Goal: Communication & Community: Answer question/provide support

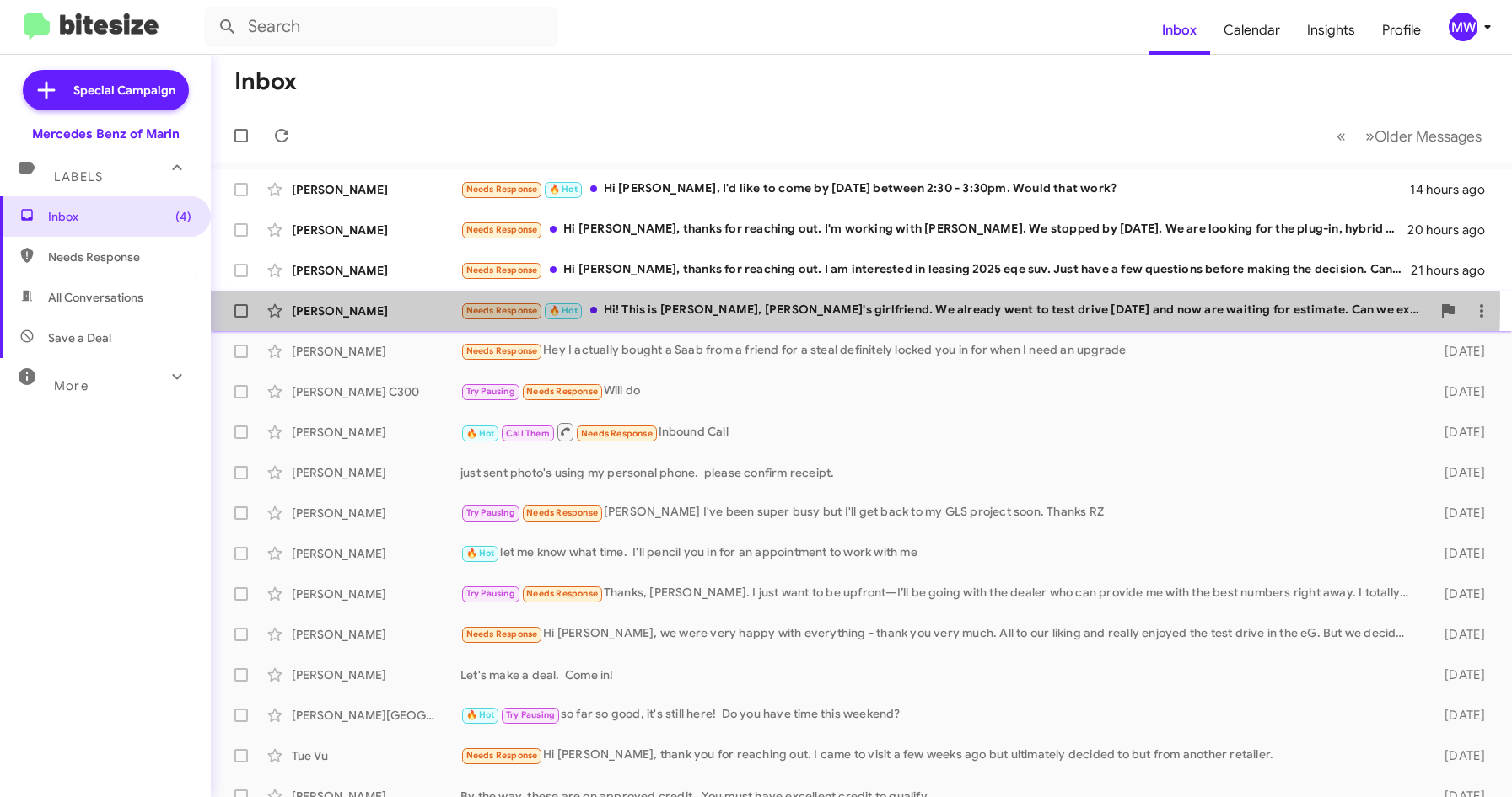
click at [739, 304] on div "Needs Response 🔥 Hot Hi! This is [PERSON_NAME], [PERSON_NAME]'s girlfriend. We …" at bounding box center [945, 311] width 970 height 20
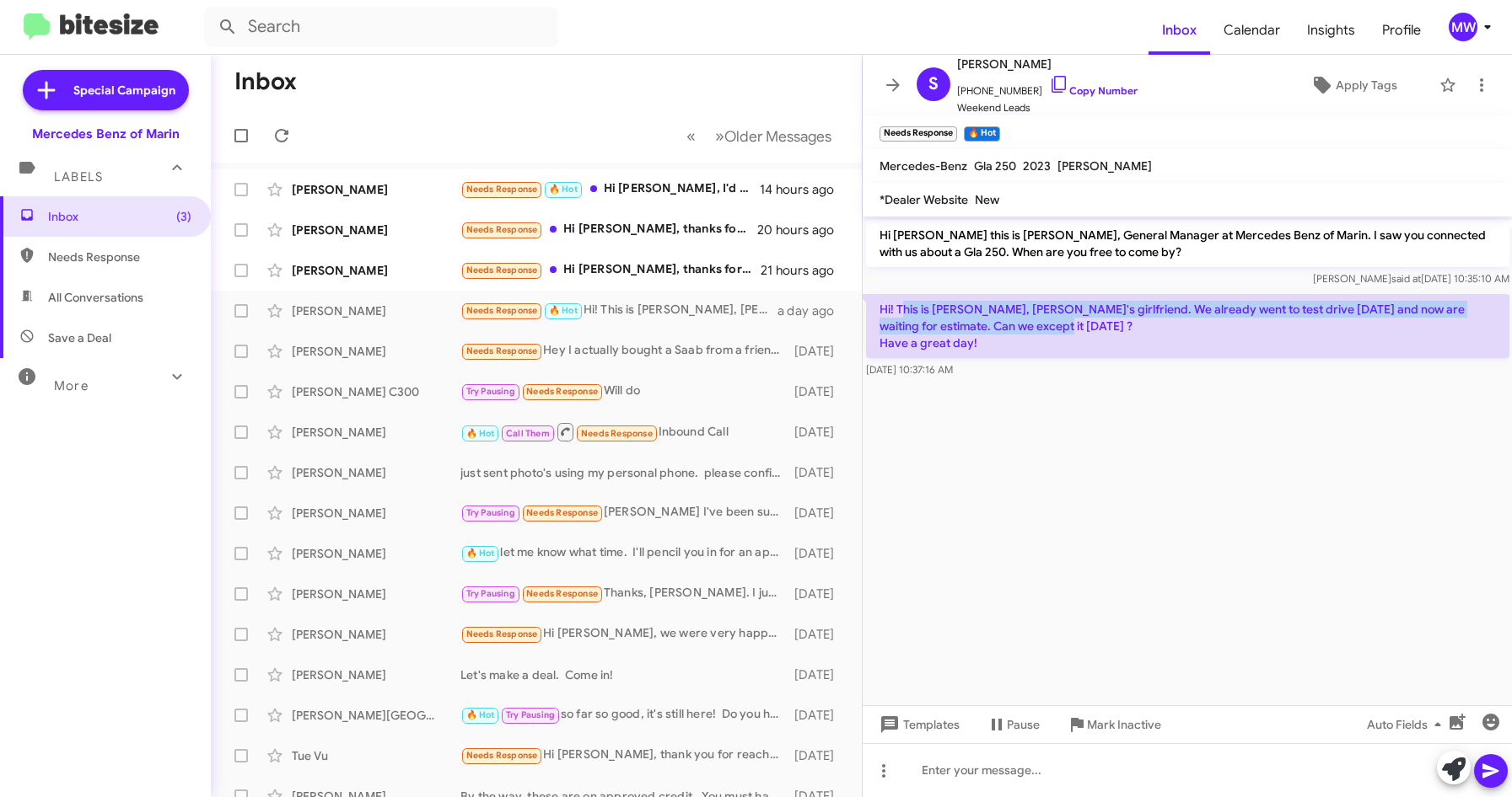
drag, startPoint x: 901, startPoint y: 312, endPoint x: 1076, endPoint y: 322, distance: 175.3
click at [1076, 322] on p "Hi! This is [PERSON_NAME], [PERSON_NAME]'s girlfriend. We already went to test …" at bounding box center [1187, 325] width 643 height 64
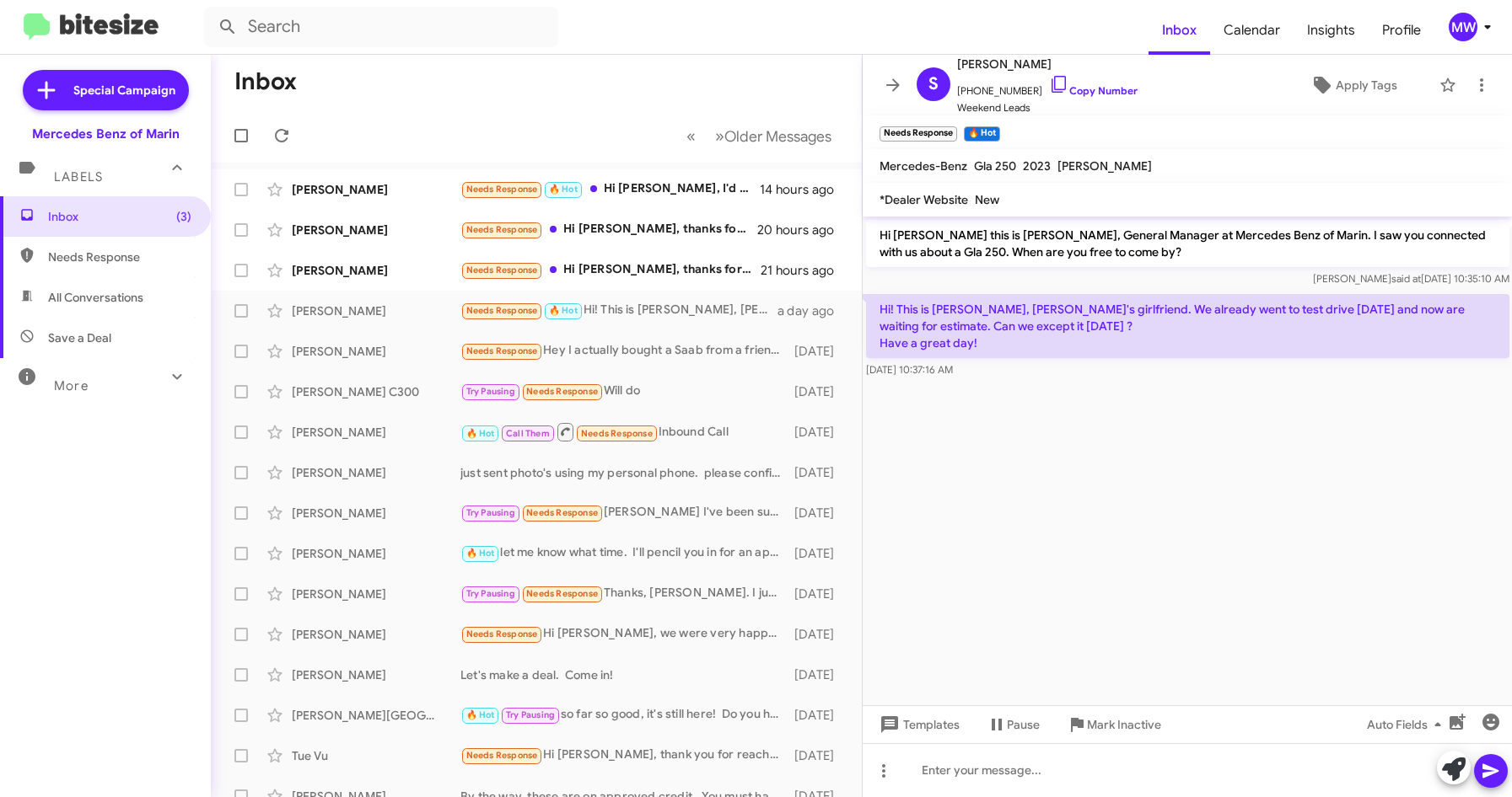
drag, startPoint x: 1076, startPoint y: 322, endPoint x: 1038, endPoint y: 425, distance: 109.8
click at [1021, 463] on cdk-virtual-scroll-viewport "Hi [PERSON_NAME] this is [PERSON_NAME], General Manager at Mercedes Benz of Mar…" at bounding box center [1187, 461] width 650 height 489
drag, startPoint x: 967, startPoint y: 94, endPoint x: 1037, endPoint y: 94, distance: 70.0
click at [1037, 94] on span "[PHONE_NUMBER] Copy Number" at bounding box center [1048, 86] width 181 height 25
copy span "4158555558"
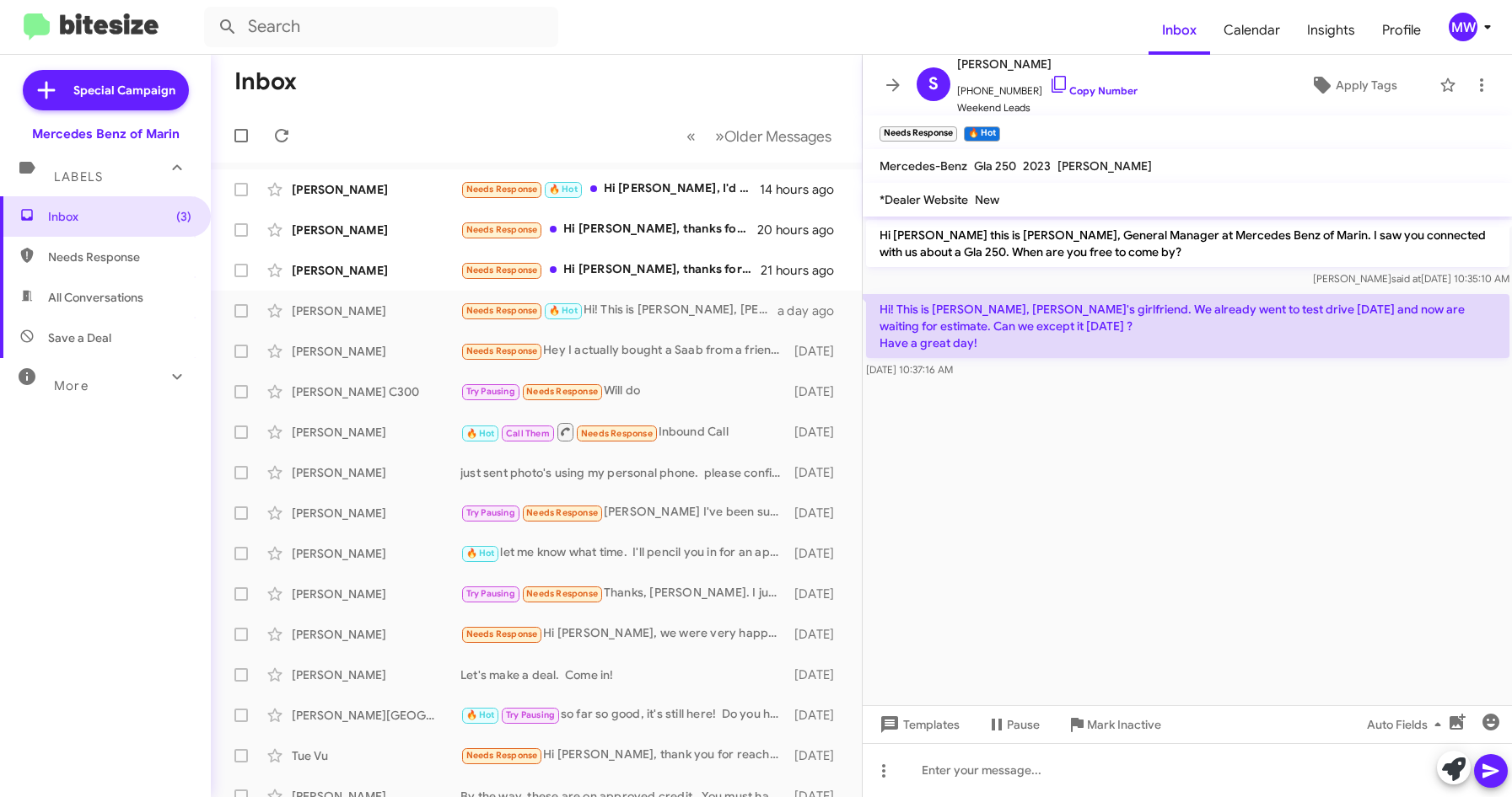
click at [1174, 425] on cdk-virtual-scroll-viewport "Hi [PERSON_NAME] this is [PERSON_NAME], General Manager at Mercedes Benz of Mar…" at bounding box center [1187, 461] width 650 height 489
click at [1032, 760] on div at bounding box center [1187, 770] width 650 height 54
click at [1454, 721] on icon "button" at bounding box center [1457, 722] width 16 height 16
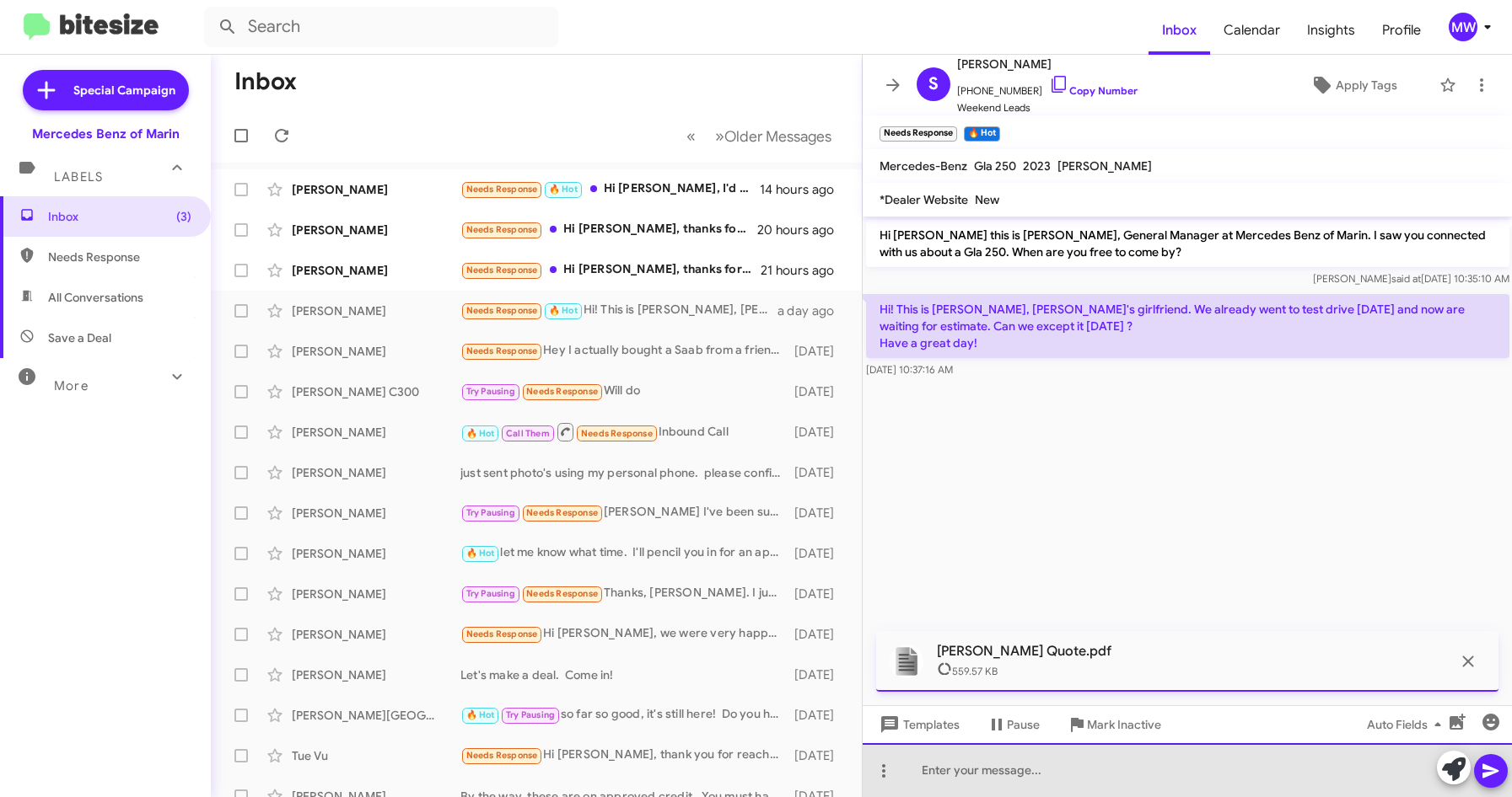
click at [1037, 773] on div at bounding box center [1187, 770] width 650 height 54
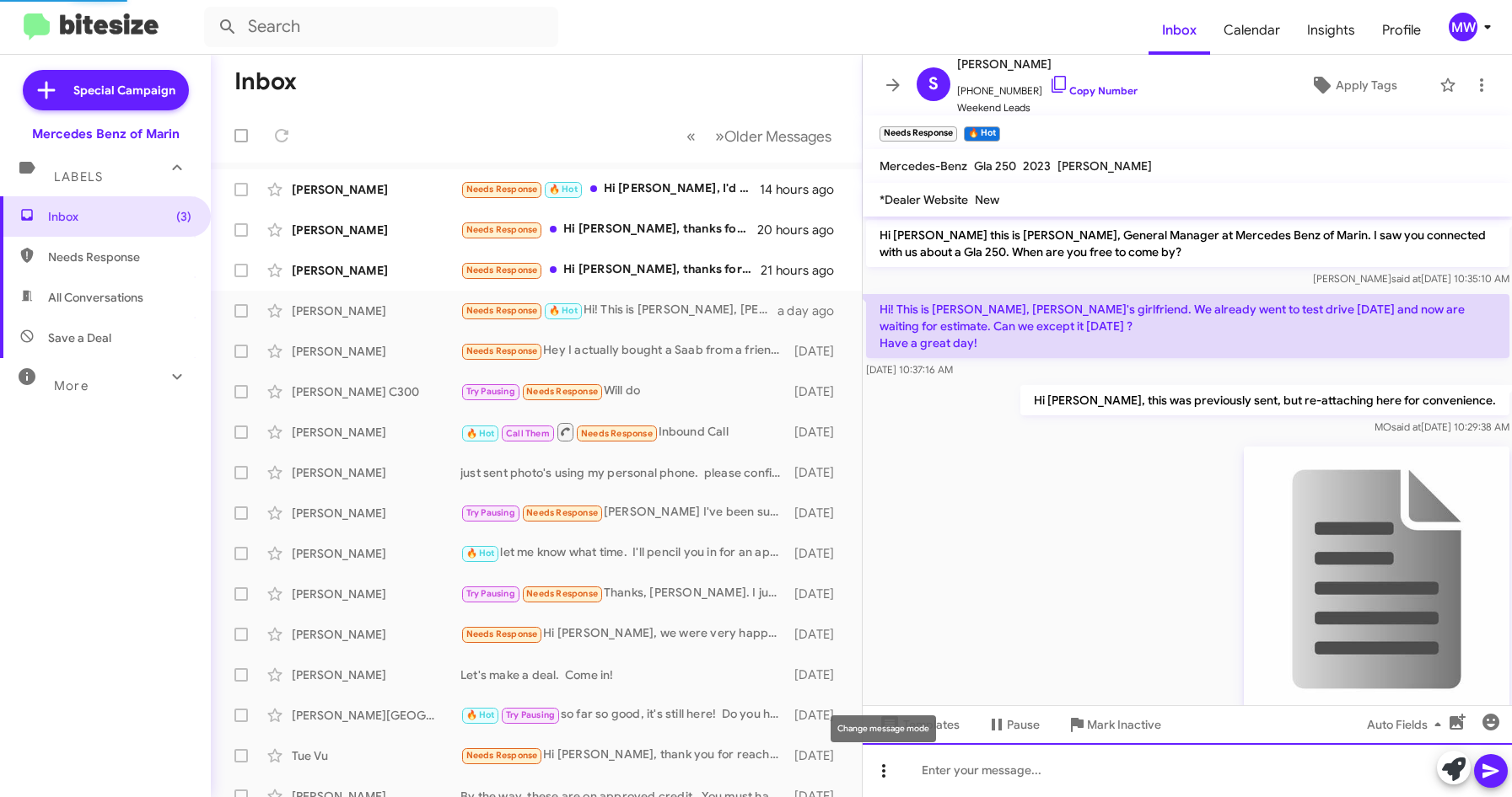
scroll to position [54, 0]
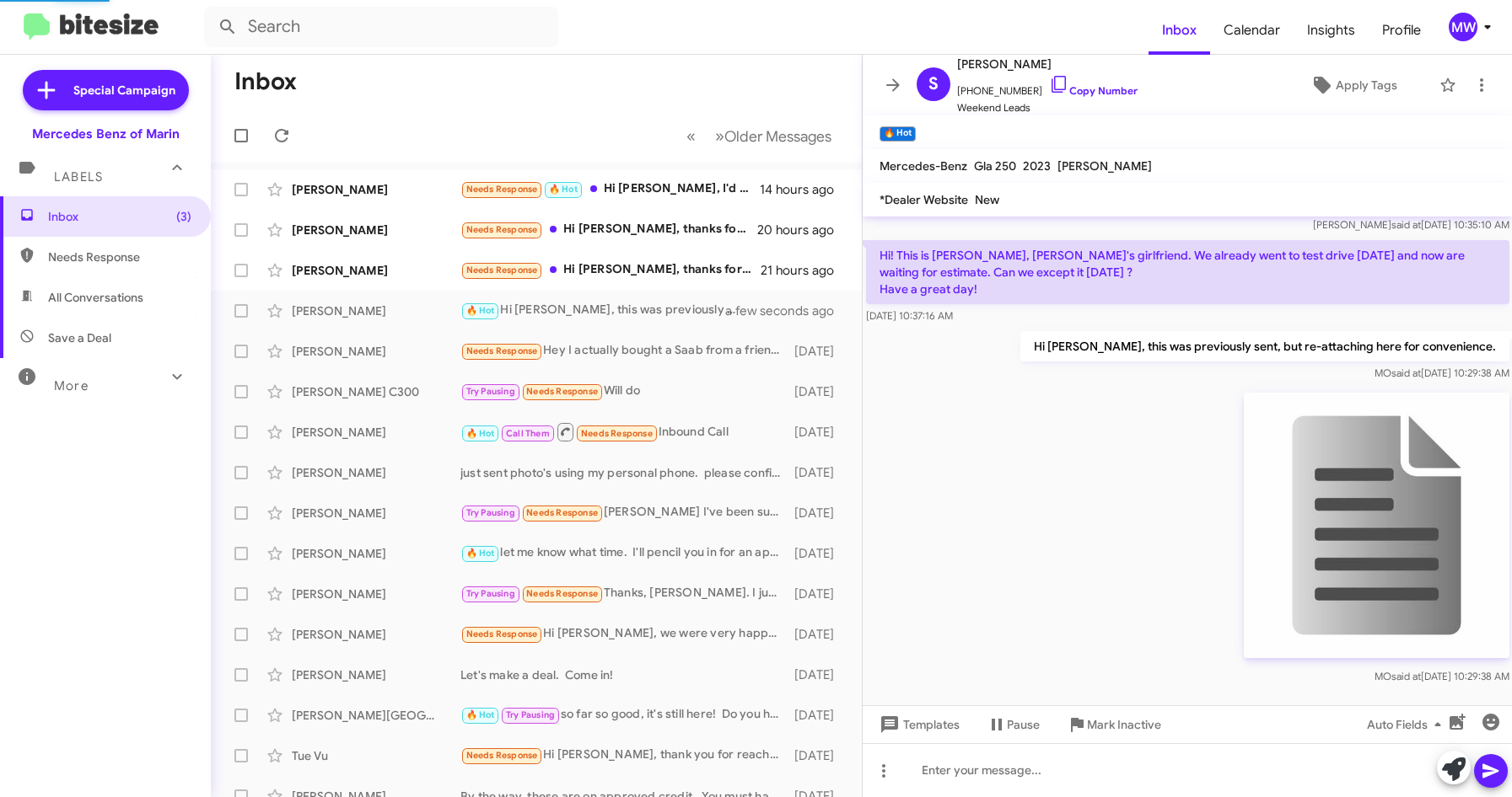
click at [1391, 512] on img at bounding box center [1375, 525] width 265 height 265
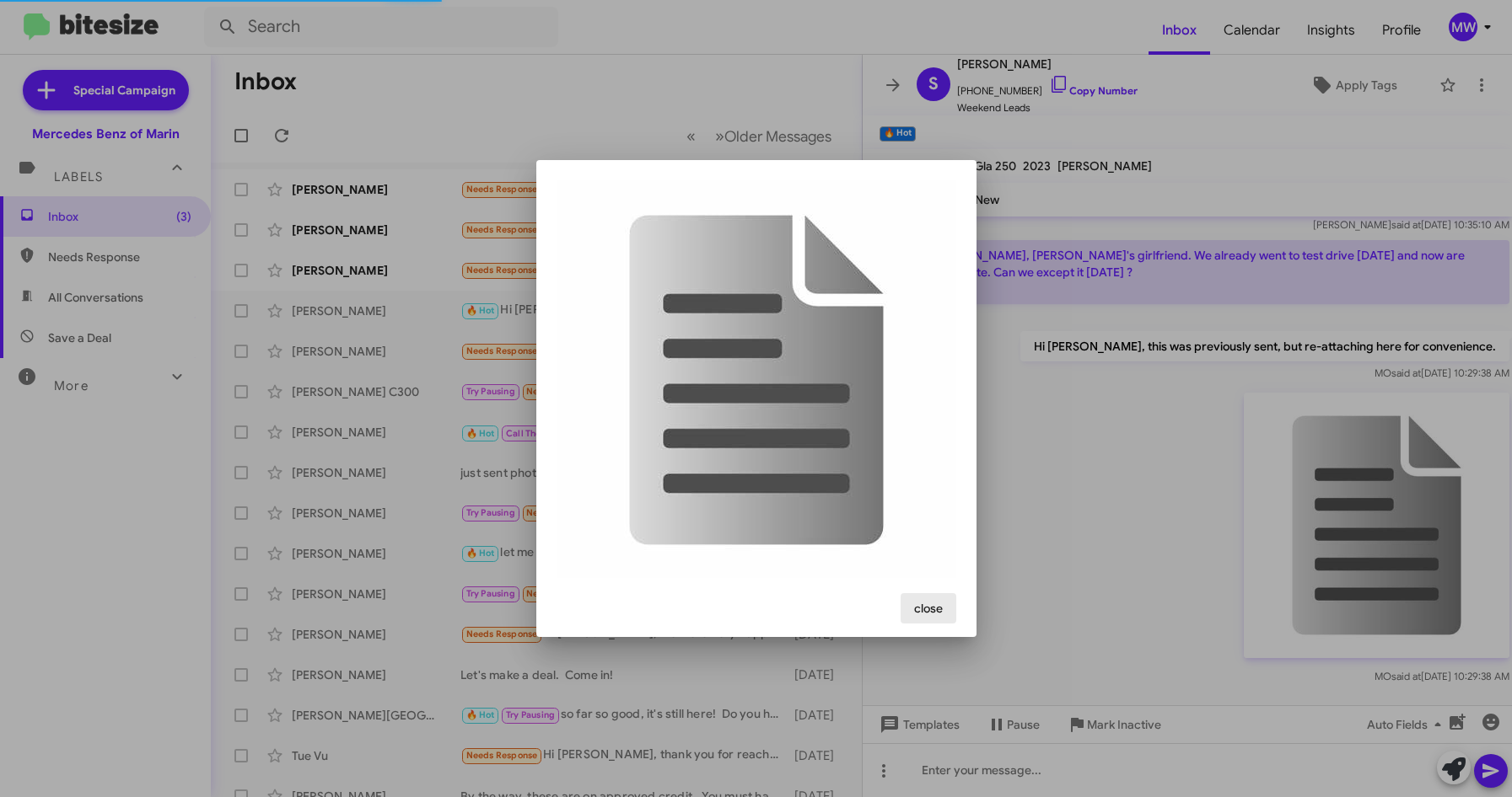
click at [932, 604] on span "close" at bounding box center [928, 608] width 29 height 31
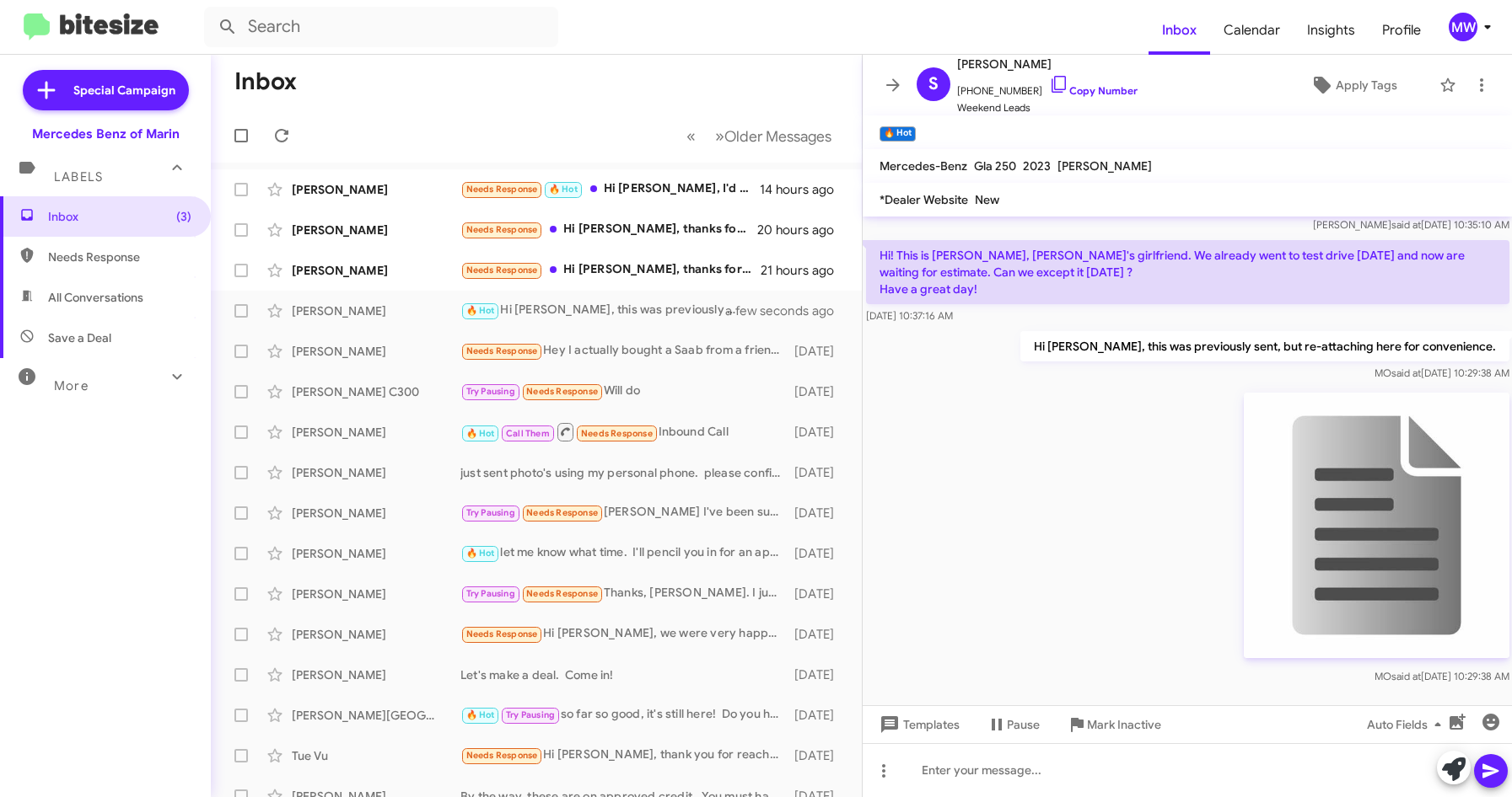
click at [1054, 498] on div "MO said at [DATE] 10:29:38 AM" at bounding box center [1187, 537] width 650 height 303
click at [1057, 769] on div at bounding box center [1187, 770] width 650 height 54
click at [1358, 576] on img at bounding box center [1375, 525] width 265 height 265
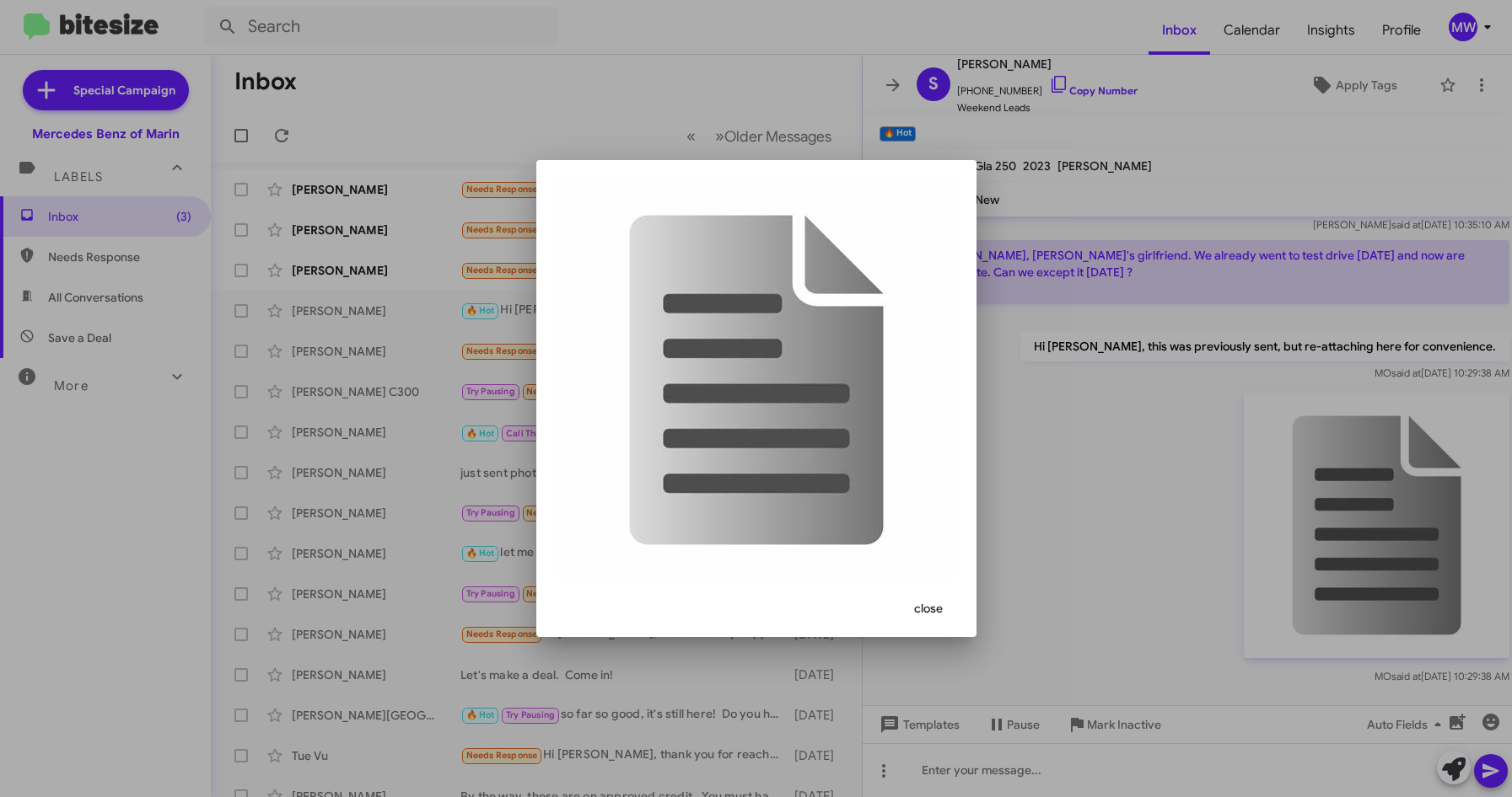
click at [941, 616] on span "close" at bounding box center [928, 608] width 29 height 31
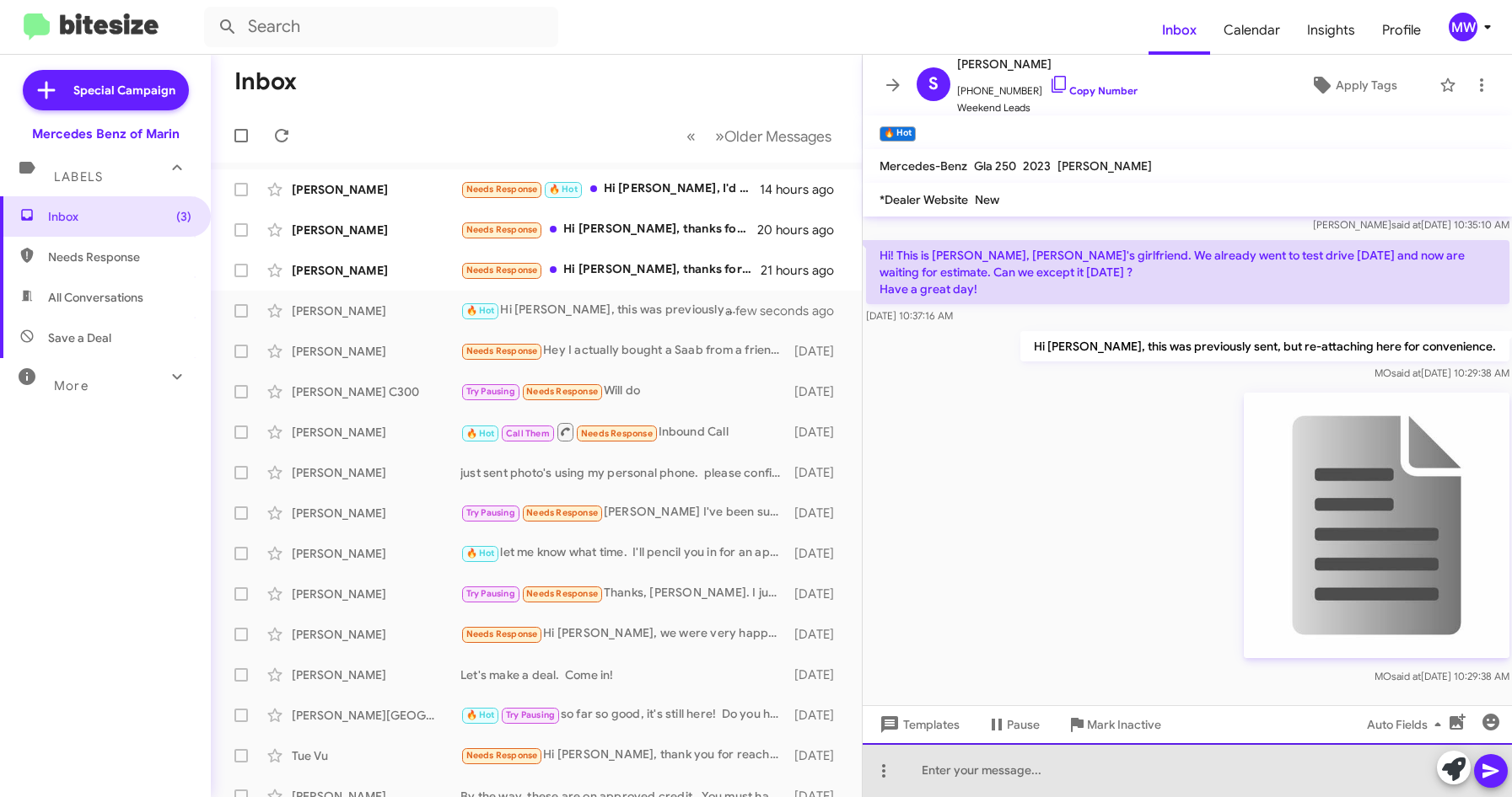
click at [1102, 774] on div at bounding box center [1187, 770] width 650 height 54
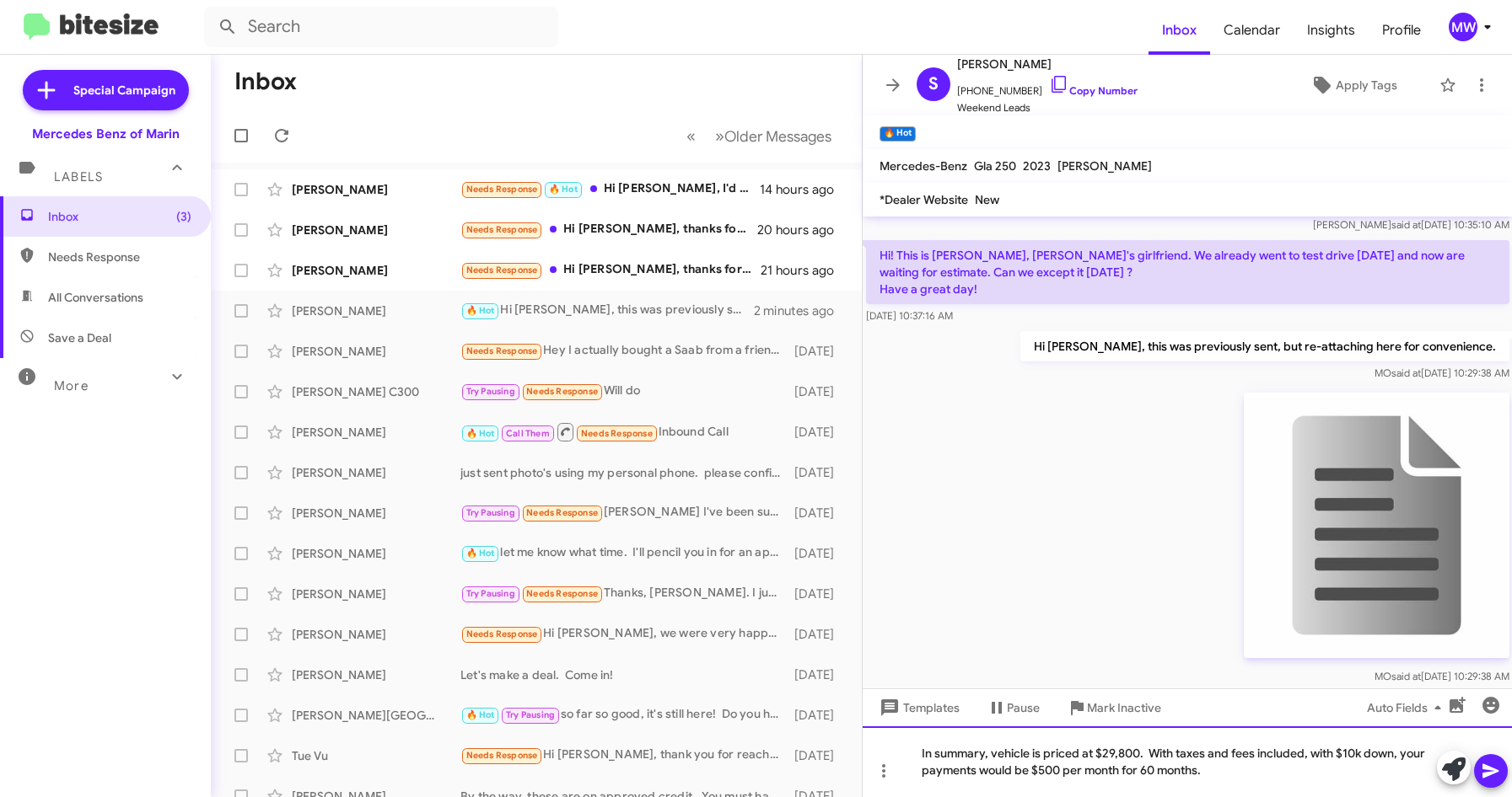
click at [1315, 755] on div "In summary, vehicle is priced at $29,800. With taxes and fees included, with $1…" at bounding box center [1187, 762] width 650 height 71
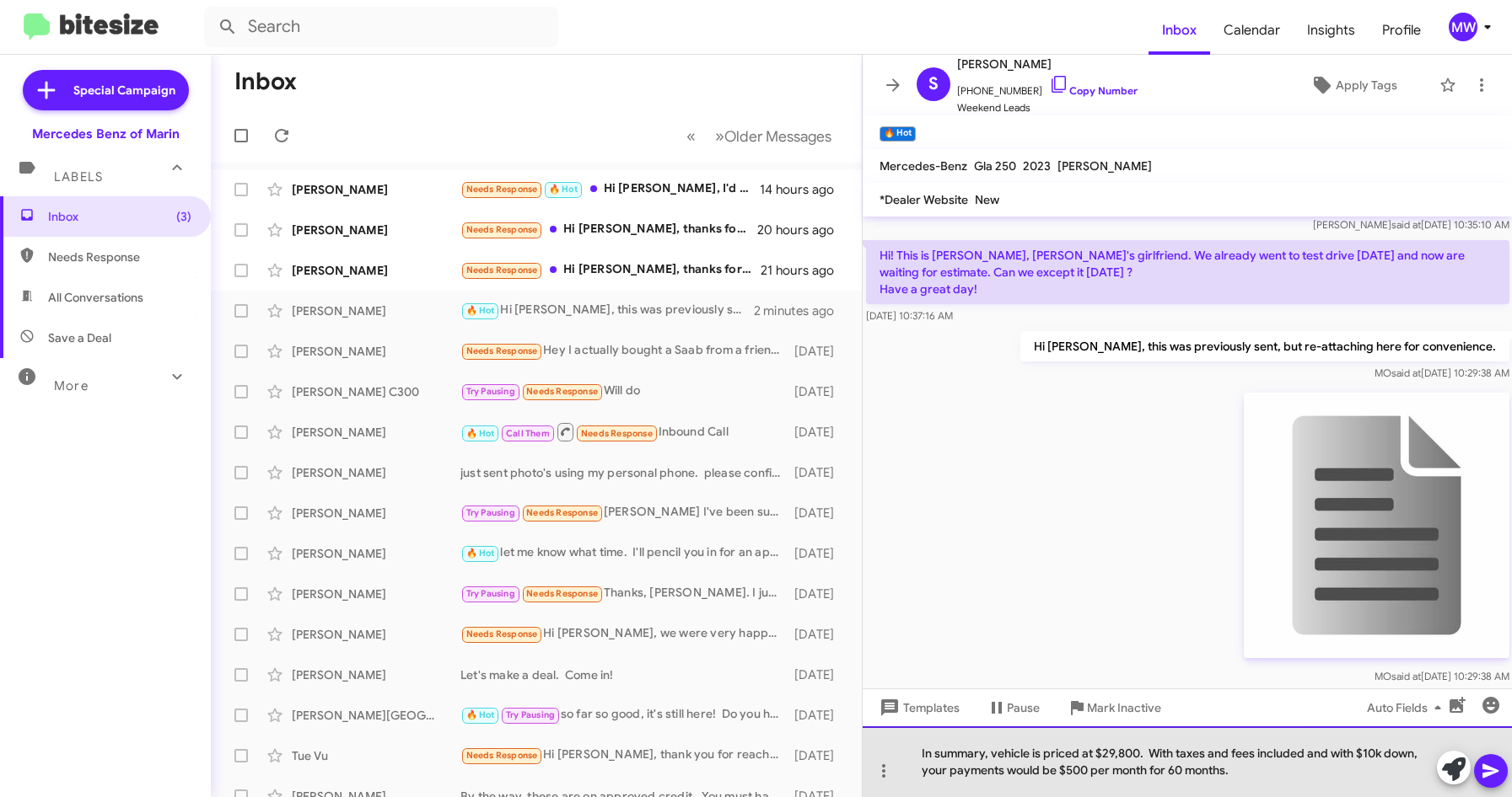
drag, startPoint x: 983, startPoint y: 766, endPoint x: 1252, endPoint y: 773, distance: 269.1
click at [1252, 773] on div "In summary, vehicle is priced at $29,800. With taxes and fees included and with…" at bounding box center [1187, 762] width 650 height 71
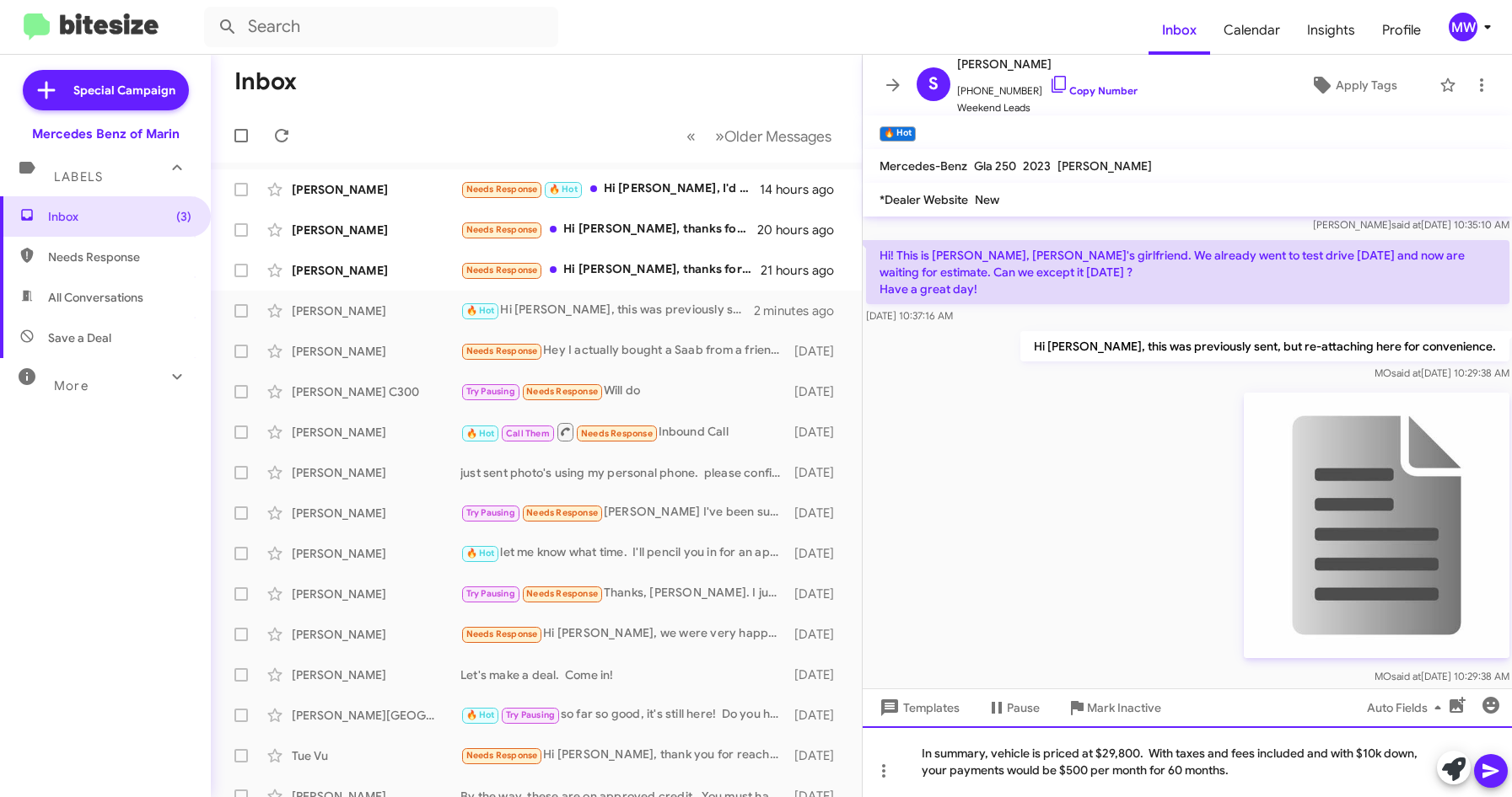
click at [1252, 773] on div "In summary, vehicle is priced at $29,800. With taxes and fees included and with…" at bounding box center [1187, 762] width 650 height 71
click at [1495, 768] on icon at bounding box center [1491, 771] width 20 height 20
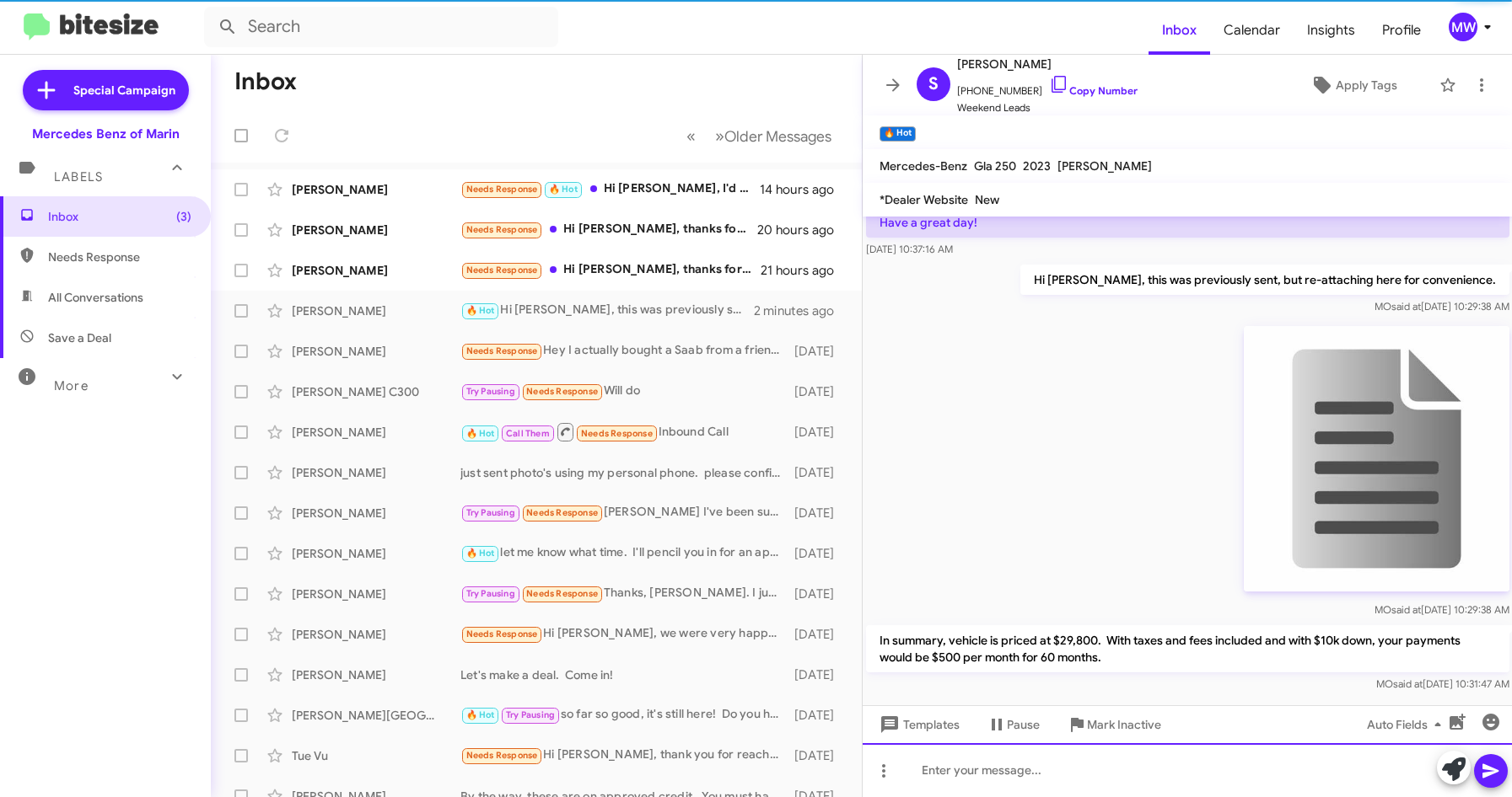
scroll to position [132, 0]
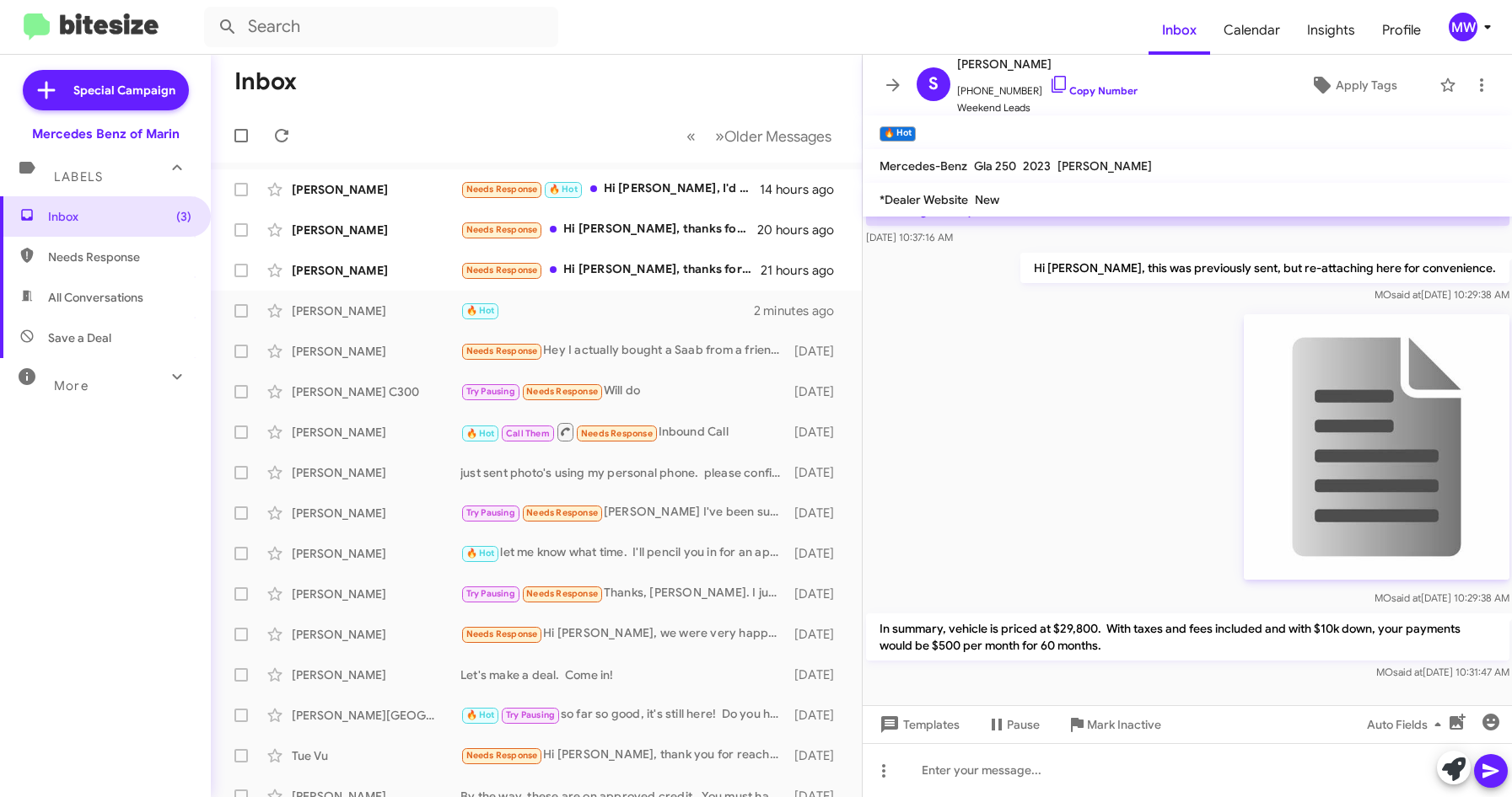
drag, startPoint x: 1146, startPoint y: 634, endPoint x: 1119, endPoint y: 643, distance: 28.5
click at [1119, 643] on p "In summary, vehicle is priced at $29,800. With taxes and fees included and with…" at bounding box center [1187, 637] width 643 height 47
drag, startPoint x: 1119, startPoint y: 643, endPoint x: 1119, endPoint y: 678, distance: 35.0
click at [1119, 678] on div "MO said at [DATE] 10:31:47 AM" at bounding box center [1187, 672] width 643 height 17
click at [662, 265] on div "Needs Response Hi [PERSON_NAME], thanks for reaching out. I am interested in le…" at bounding box center [621, 270] width 320 height 20
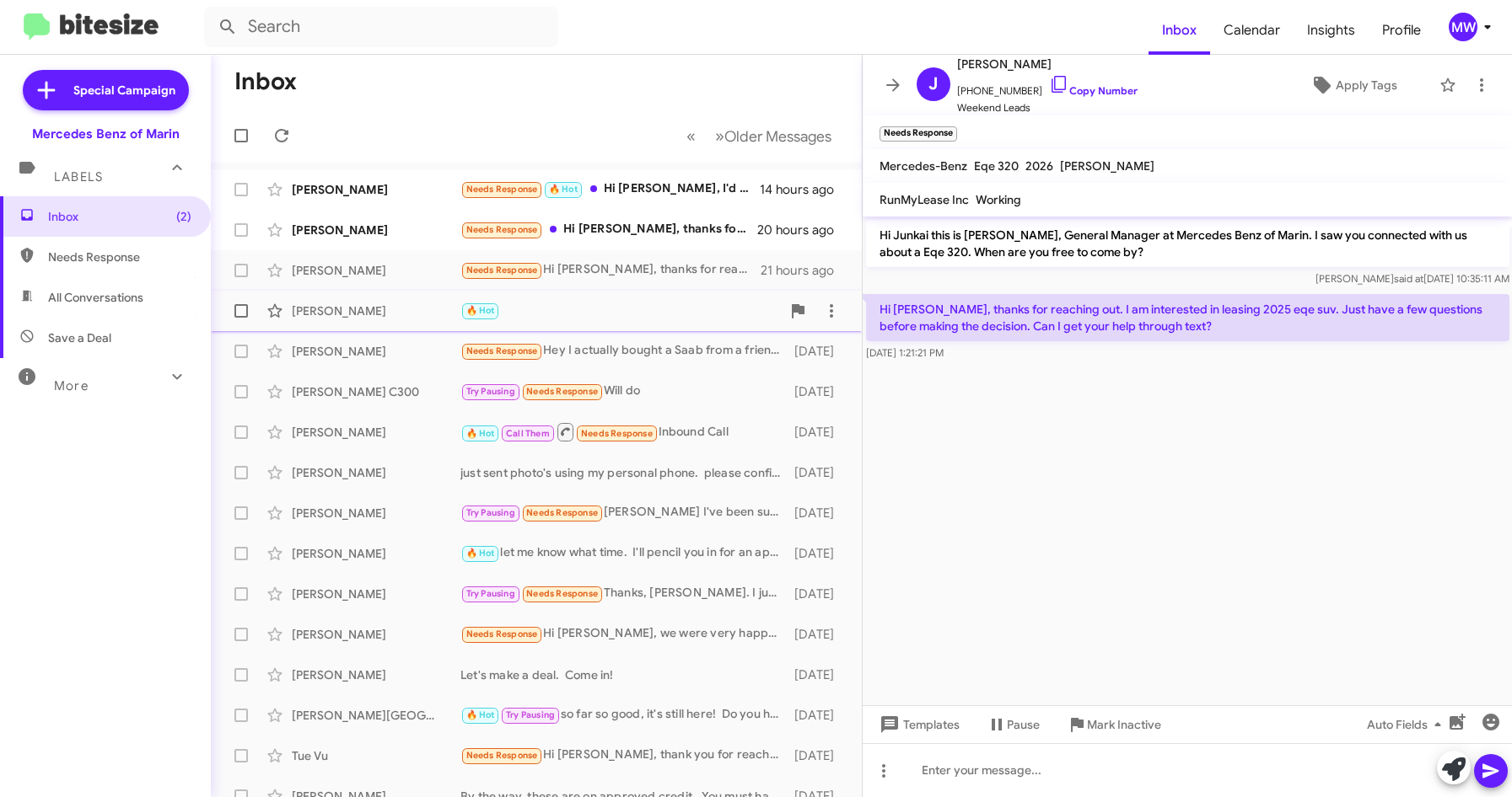
click at [608, 315] on div "🔥 Hot" at bounding box center [621, 311] width 320 height 20
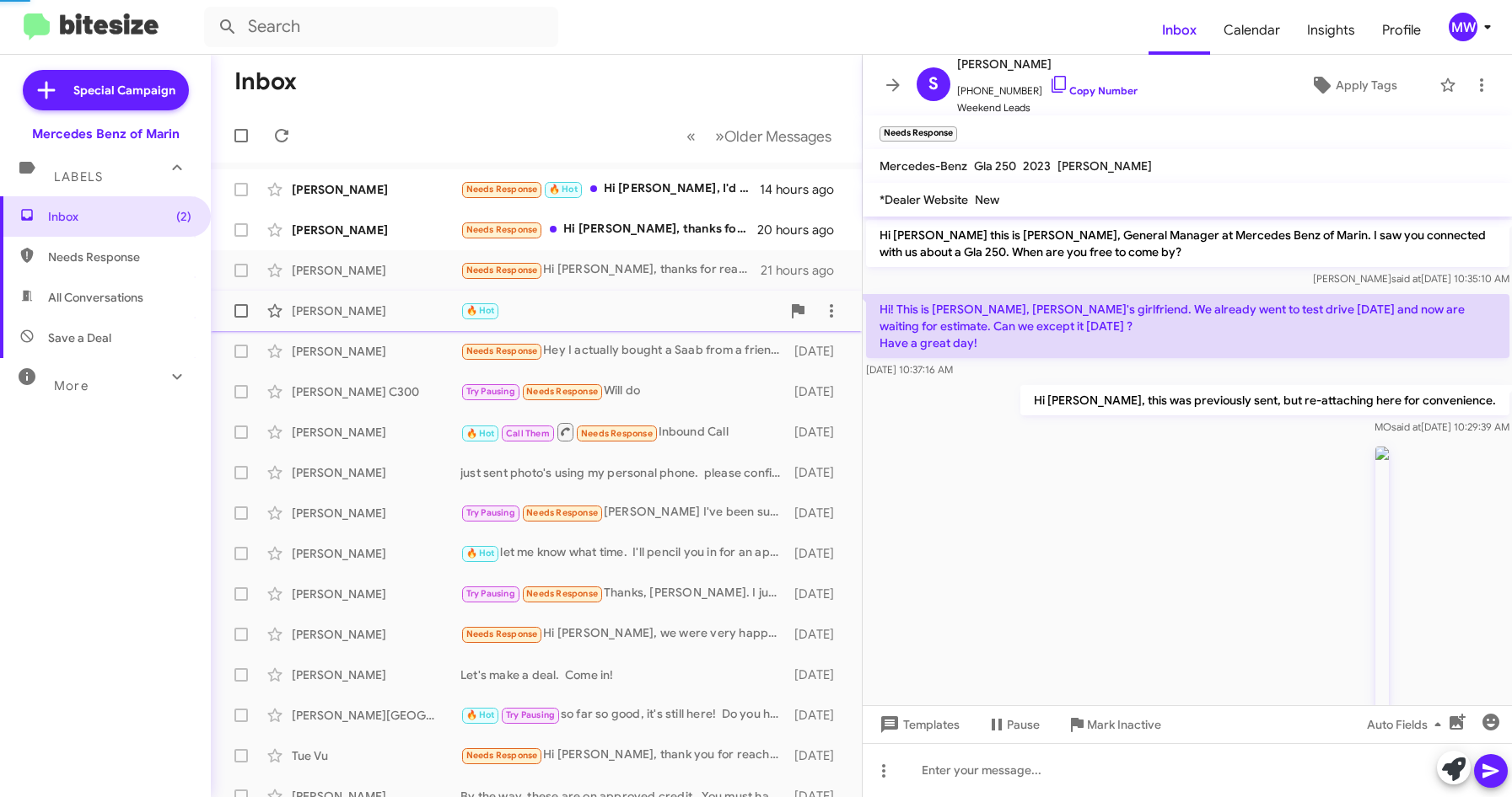
scroll to position [132, 0]
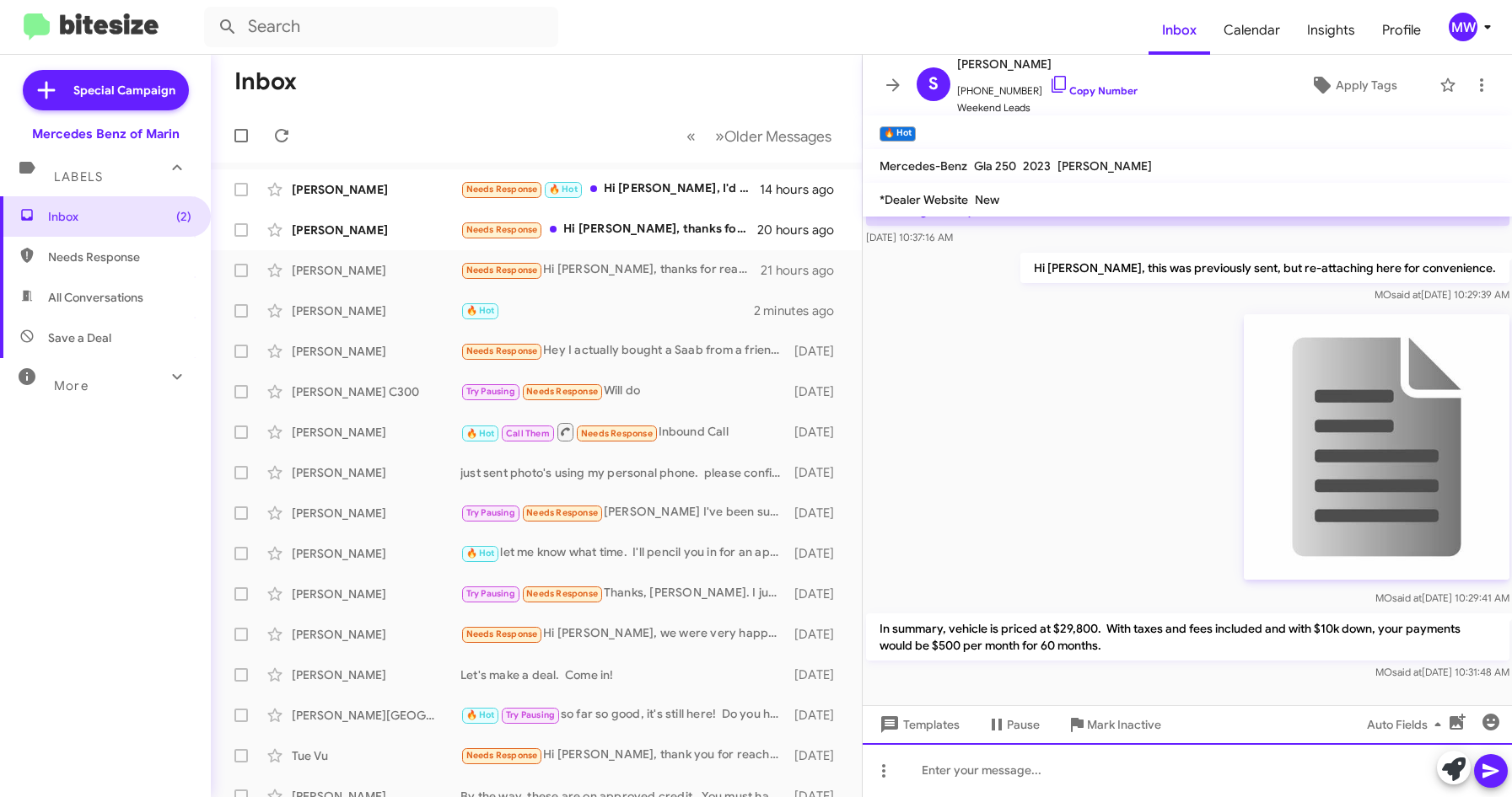
click at [1036, 768] on div at bounding box center [1187, 770] width 650 height 54
click at [983, 767] on div at bounding box center [1187, 770] width 650 height 54
click at [1246, 784] on div "The vehicle is still available but has lots of interest on it." at bounding box center [1187, 770] width 650 height 54
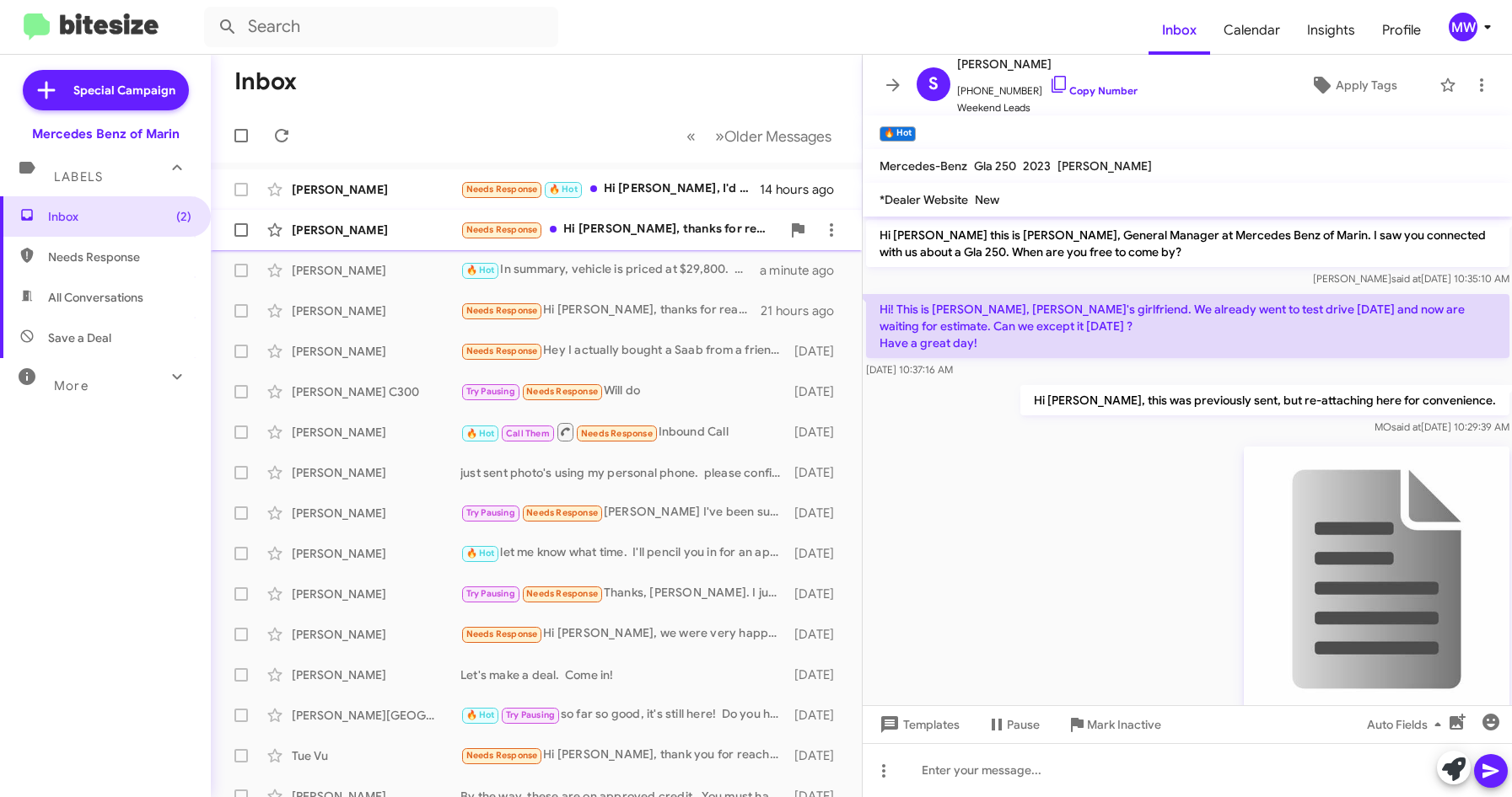
click at [619, 231] on div "Needs Response Hi [PERSON_NAME], thanks for reaching out. I'm working with [PER…" at bounding box center [621, 230] width 320 height 20
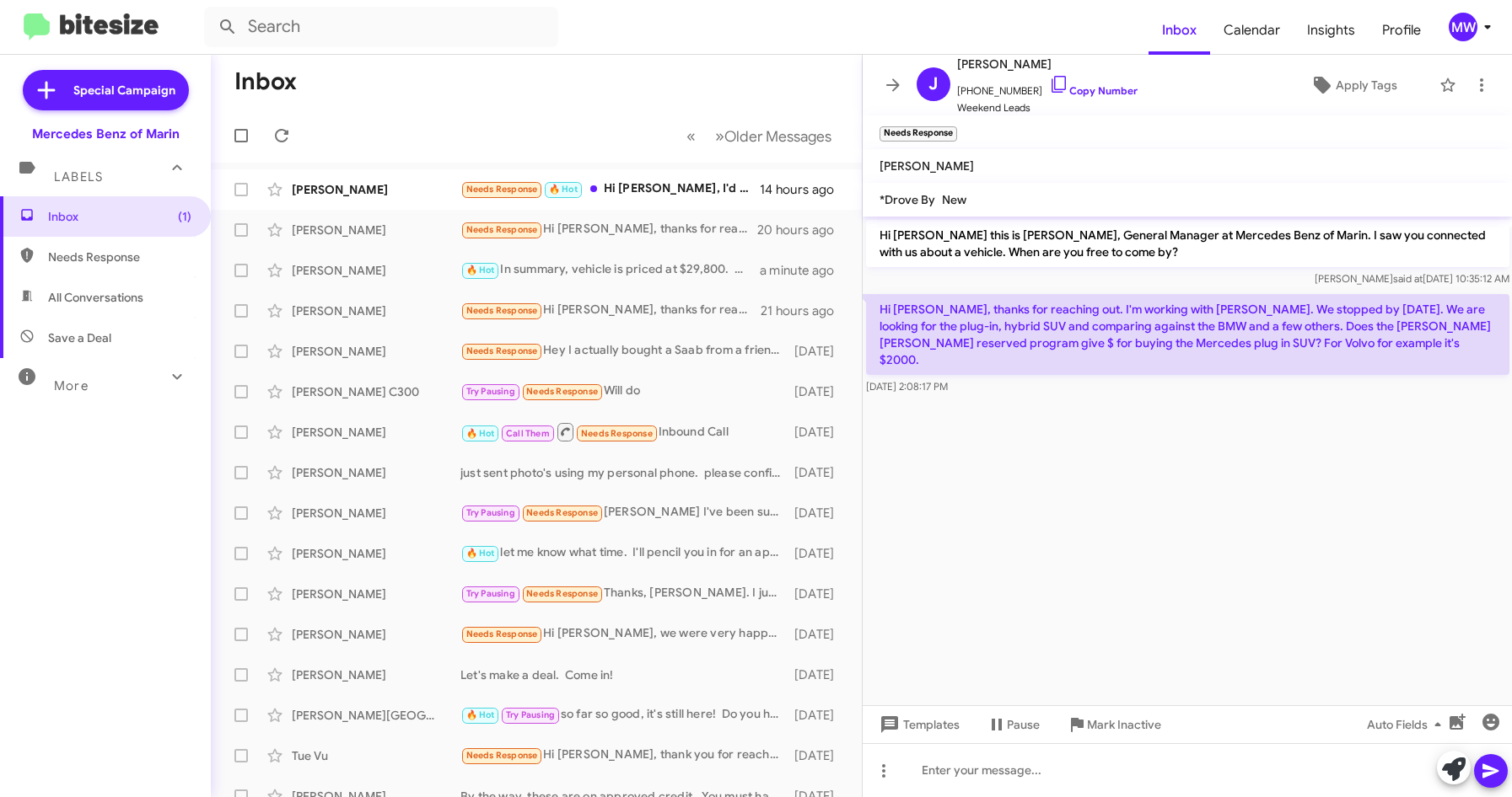
drag, startPoint x: 979, startPoint y: 320, endPoint x: 1040, endPoint y: 311, distance: 61.7
click at [1040, 311] on p "Hi [PERSON_NAME], thanks for reaching out. I'm working with [PERSON_NAME]. We s…" at bounding box center [1187, 334] width 643 height 81
drag, startPoint x: 1040, startPoint y: 311, endPoint x: 1106, endPoint y: 392, distance: 104.5
click at [1076, 427] on cdk-virtual-scroll-viewport "Hi [PERSON_NAME] this is [PERSON_NAME], General Manager at Mercedes Benz of Mar…" at bounding box center [1187, 461] width 650 height 489
drag, startPoint x: 1240, startPoint y: 306, endPoint x: 1318, endPoint y: 343, distance: 86.3
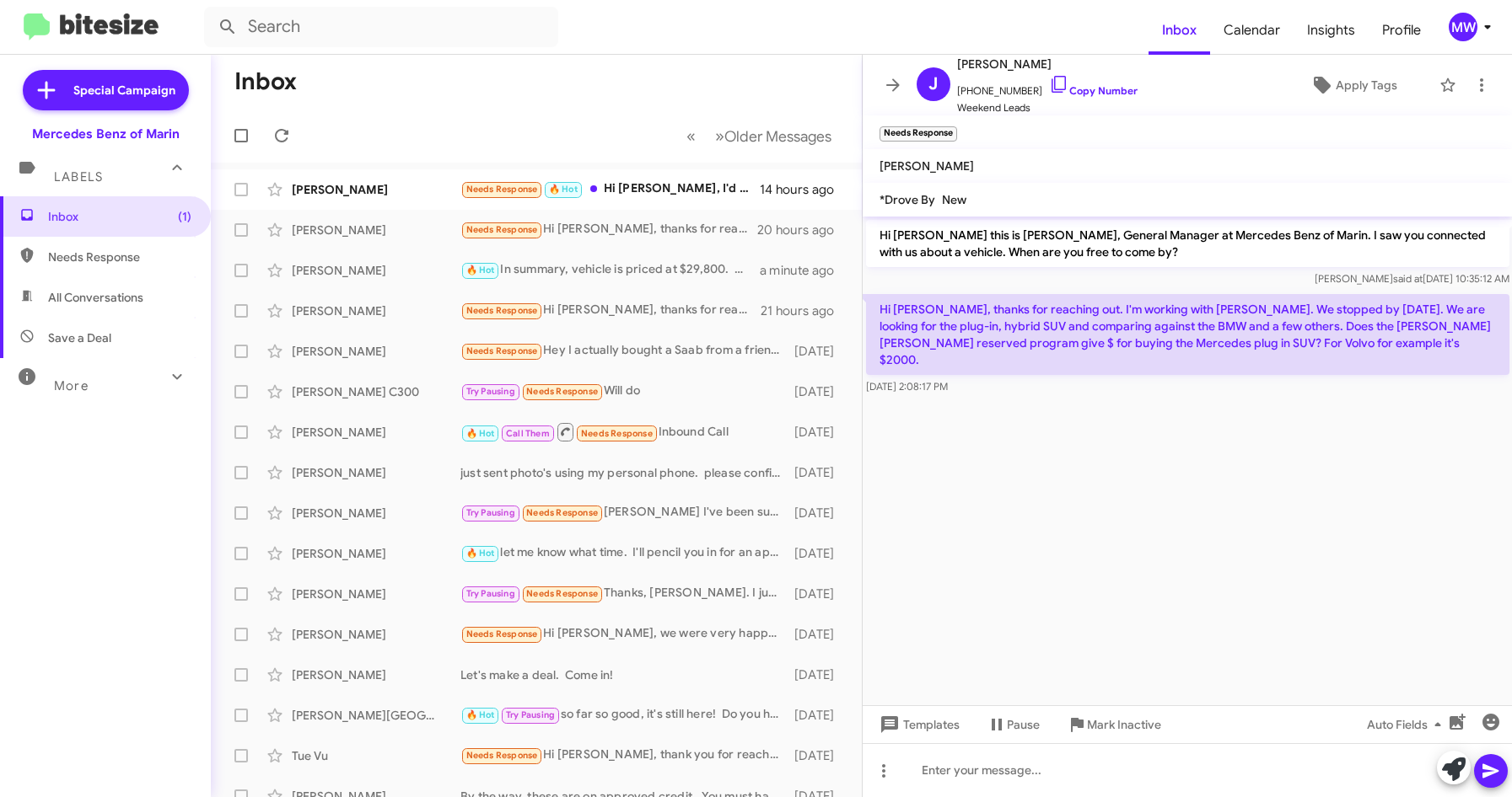
click at [1318, 343] on p "Hi [PERSON_NAME], thanks for reaching out. I'm working with [PERSON_NAME]. We s…" at bounding box center [1187, 334] width 643 height 81
drag, startPoint x: 1318, startPoint y: 343, endPoint x: 1320, endPoint y: 482, distance: 139.0
click at [1320, 482] on cdk-virtual-scroll-viewport "Hi [PERSON_NAME] this is [PERSON_NAME], General Manager at Mercedes Benz of Mar…" at bounding box center [1187, 461] width 650 height 489
drag, startPoint x: 1330, startPoint y: 328, endPoint x: 1451, endPoint y: 328, distance: 121.0
click at [1451, 328] on p "Hi [PERSON_NAME], thanks for reaching out. I'm working with [PERSON_NAME]. We s…" at bounding box center [1187, 334] width 643 height 81
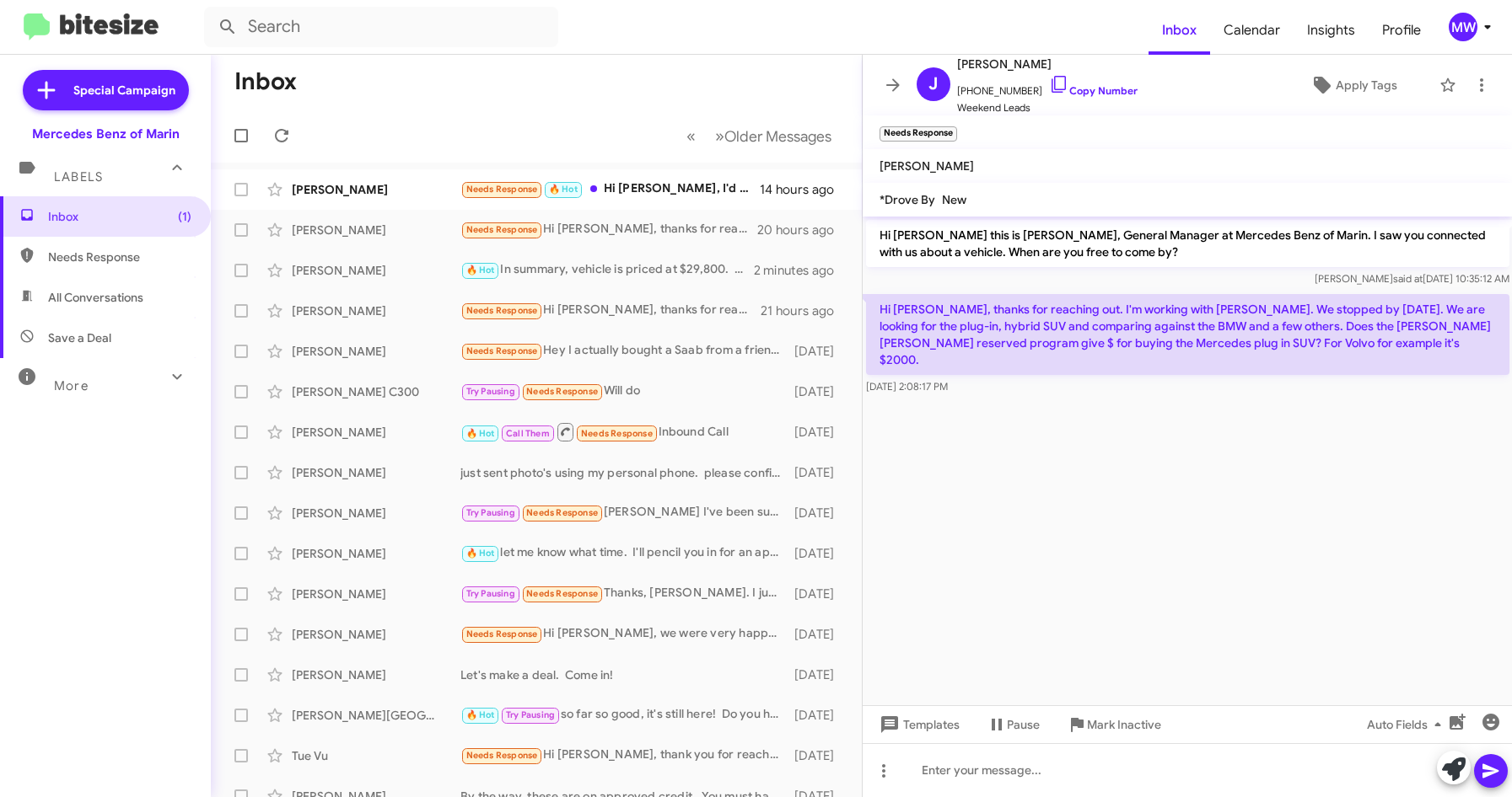
drag, startPoint x: 1451, startPoint y: 328, endPoint x: 1121, endPoint y: 456, distance: 354.0
click at [1260, 500] on cdk-virtual-scroll-viewport "Hi [PERSON_NAME] this is [PERSON_NAME], General Manager at Mercedes Benz of Mar…" at bounding box center [1187, 461] width 650 height 489
drag, startPoint x: 886, startPoint y: 312, endPoint x: 1302, endPoint y: 350, distance: 417.7
click at [1302, 350] on p "Hi [PERSON_NAME], thanks for reaching out. I'm working with [PERSON_NAME]. We s…" at bounding box center [1187, 334] width 643 height 81
drag, startPoint x: 967, startPoint y: 94, endPoint x: 1021, endPoint y: 94, distance: 54.0
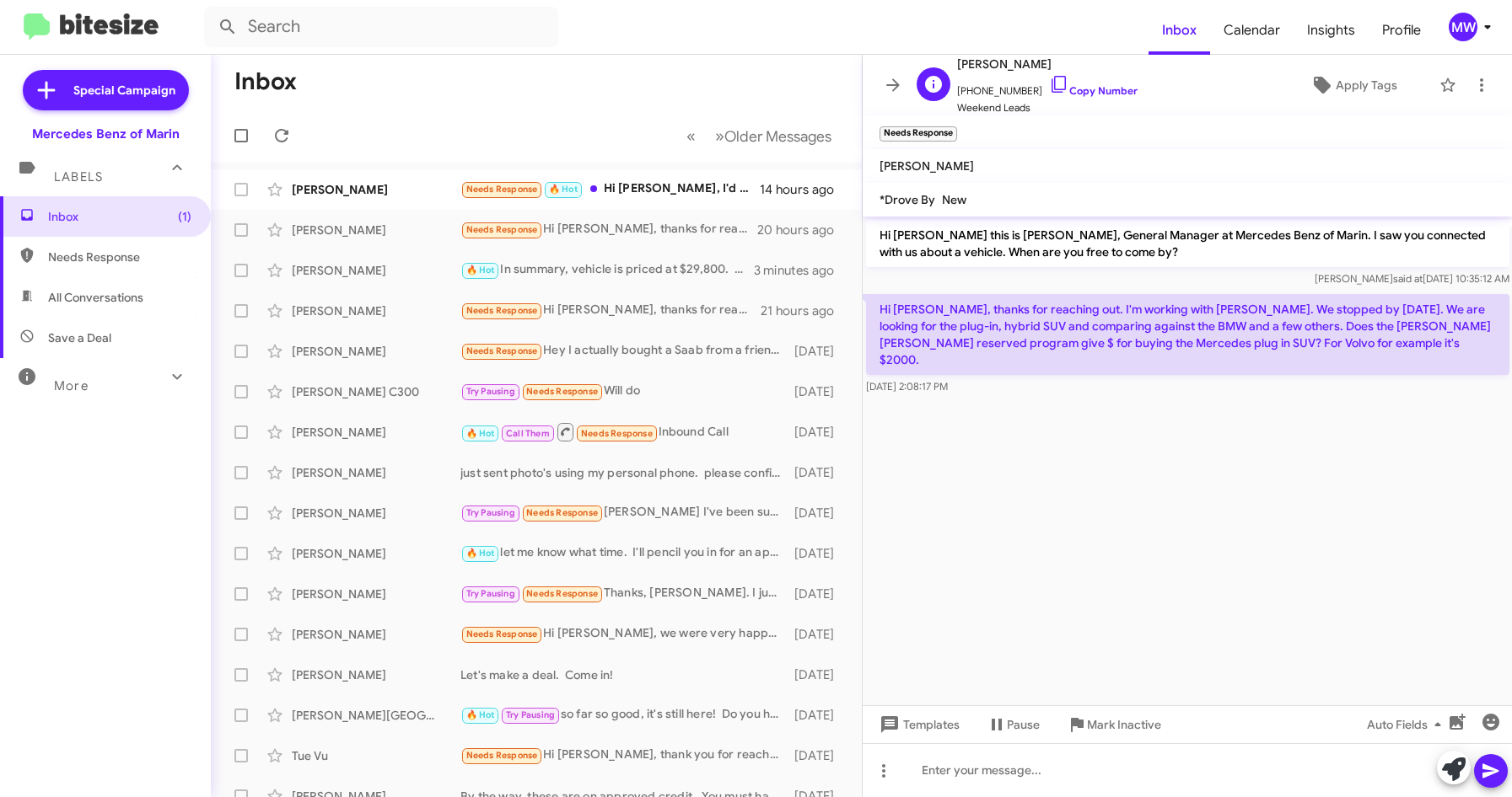
click at [1021, 94] on span "[PHONE_NUMBER] Copy Number" at bounding box center [1048, 86] width 181 height 25
copy span "4156097875"
click at [970, 780] on div at bounding box center [1187, 770] width 650 height 54
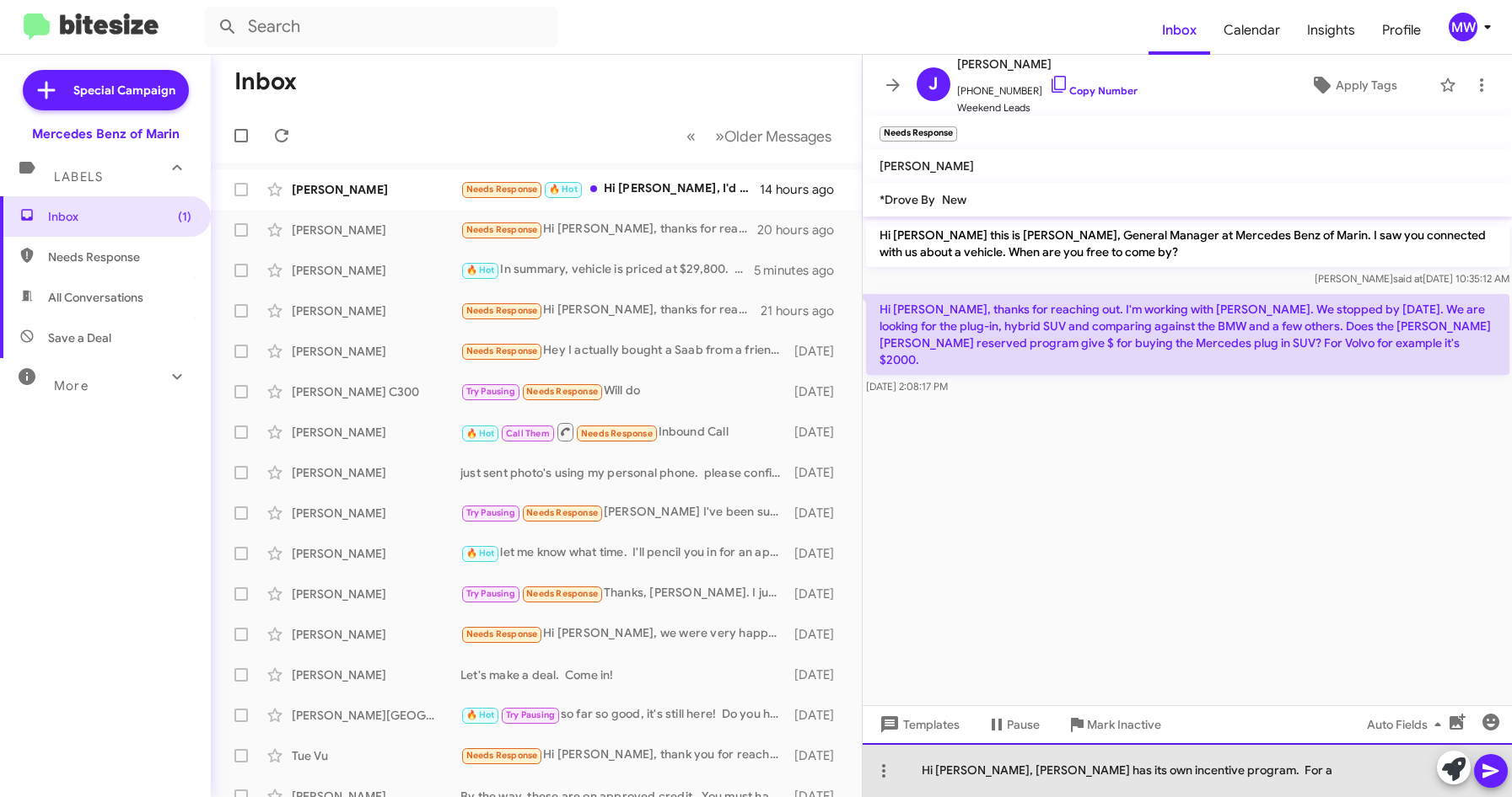
drag, startPoint x: 1026, startPoint y: 771, endPoint x: 1197, endPoint y: 771, distance: 171.0
click at [1197, 771] on div "Hi [PERSON_NAME], [PERSON_NAME] has its own incentive program. For a" at bounding box center [1187, 770] width 650 height 54
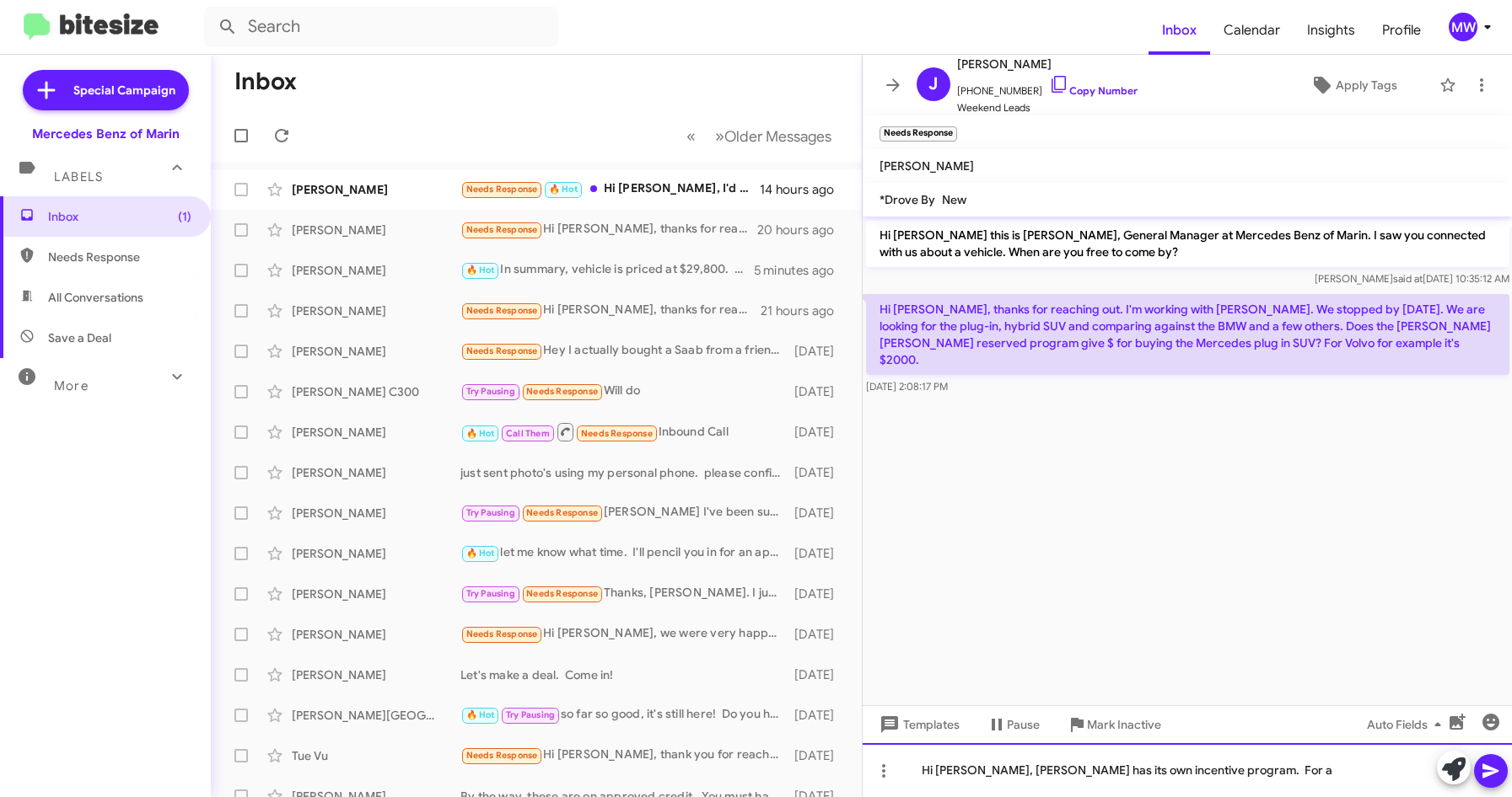
click at [1264, 771] on div "Hi [PERSON_NAME], [PERSON_NAME] has its own incentive program. For a" at bounding box center [1187, 770] width 650 height 54
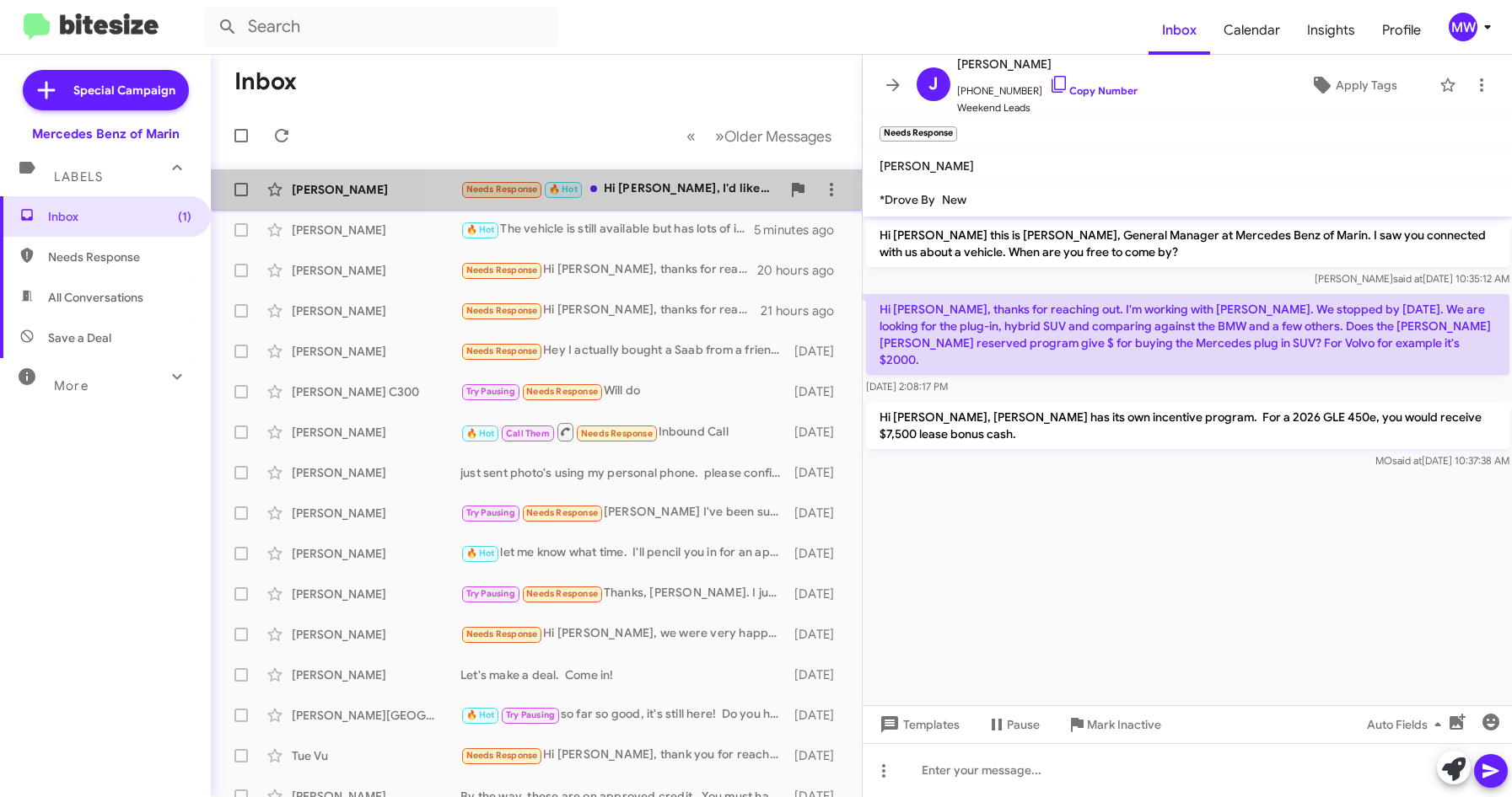
click at [661, 192] on div "Needs Response 🔥 Hot Hi [PERSON_NAME], I'd like to come by [DATE] between 2:30 …" at bounding box center [621, 189] width 320 height 20
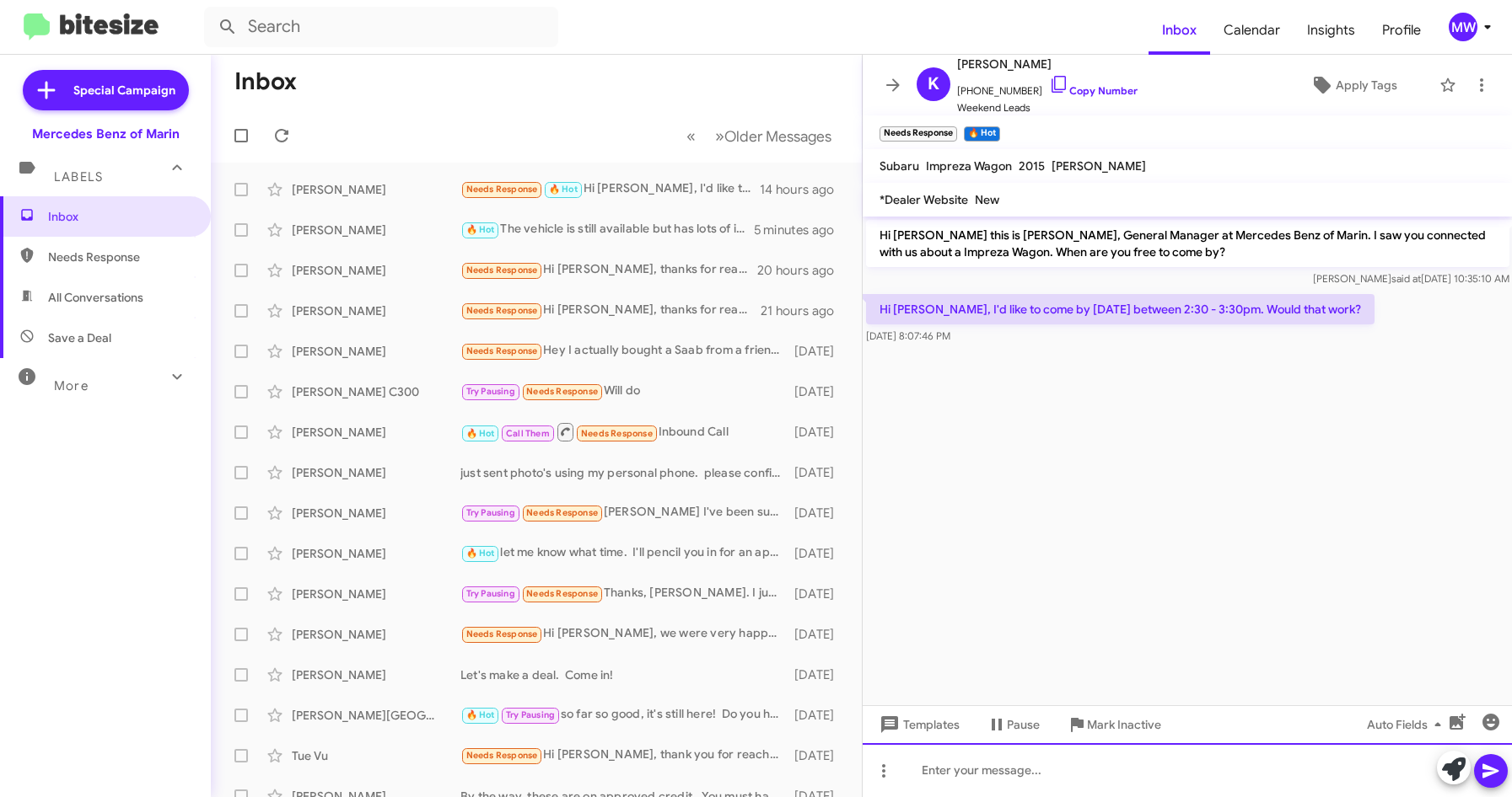
click at [1038, 773] on div at bounding box center [1187, 770] width 650 height 54
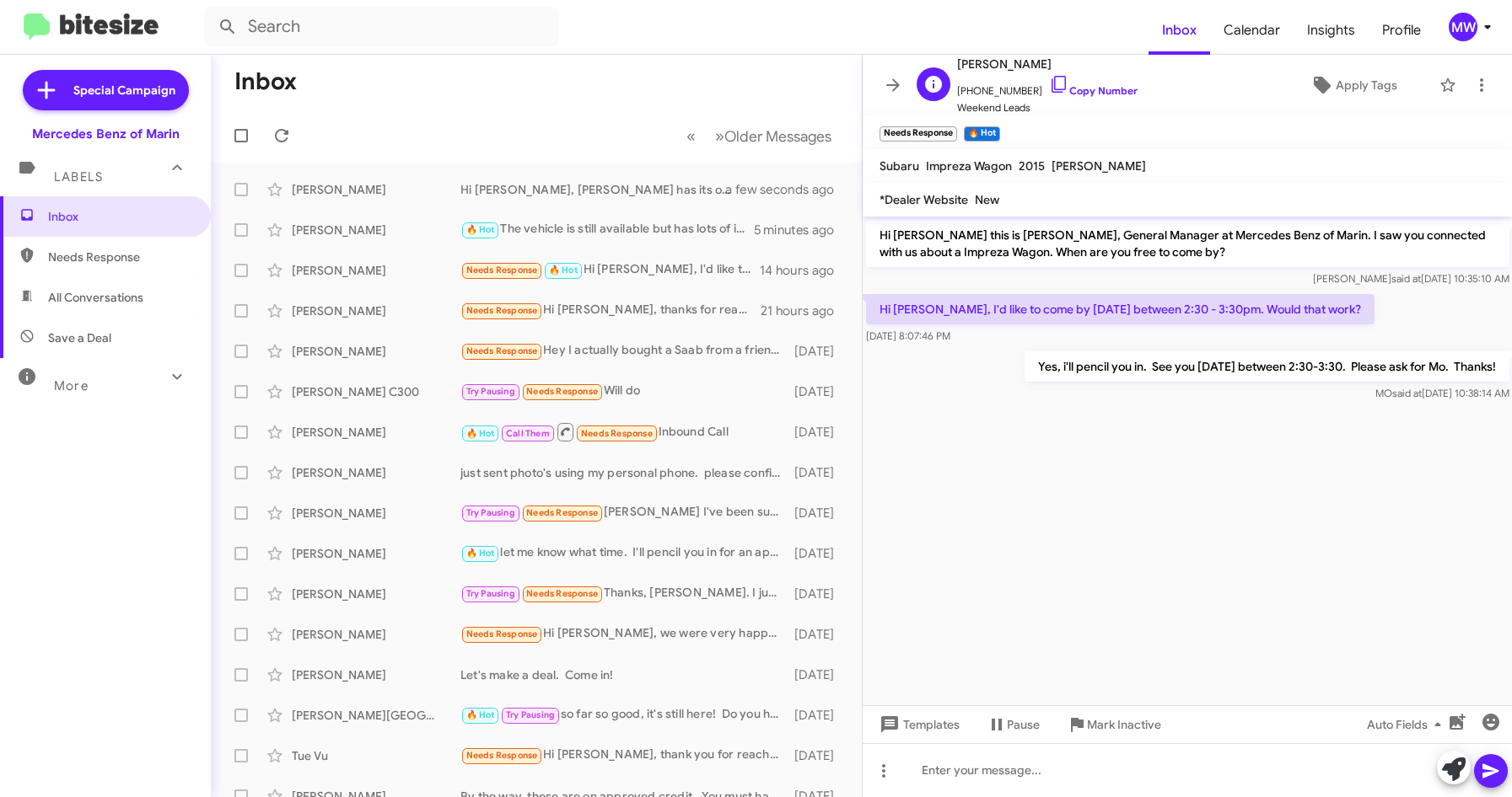
drag, startPoint x: 967, startPoint y: 92, endPoint x: 1021, endPoint y: 96, distance: 54.1
click at [1021, 96] on span "[PHONE_NUMBER] Copy Number" at bounding box center [1048, 86] width 181 height 25
copy span "4153027189"
drag, startPoint x: 1058, startPoint y: 363, endPoint x: 1521, endPoint y: 364, distance: 463.0
click at [1511, 364] on html "Inbox Calendar Insights Profile MW Special Campaign Mercedes Benz of Marin Labe…" at bounding box center [756, 398] width 1512 height 797
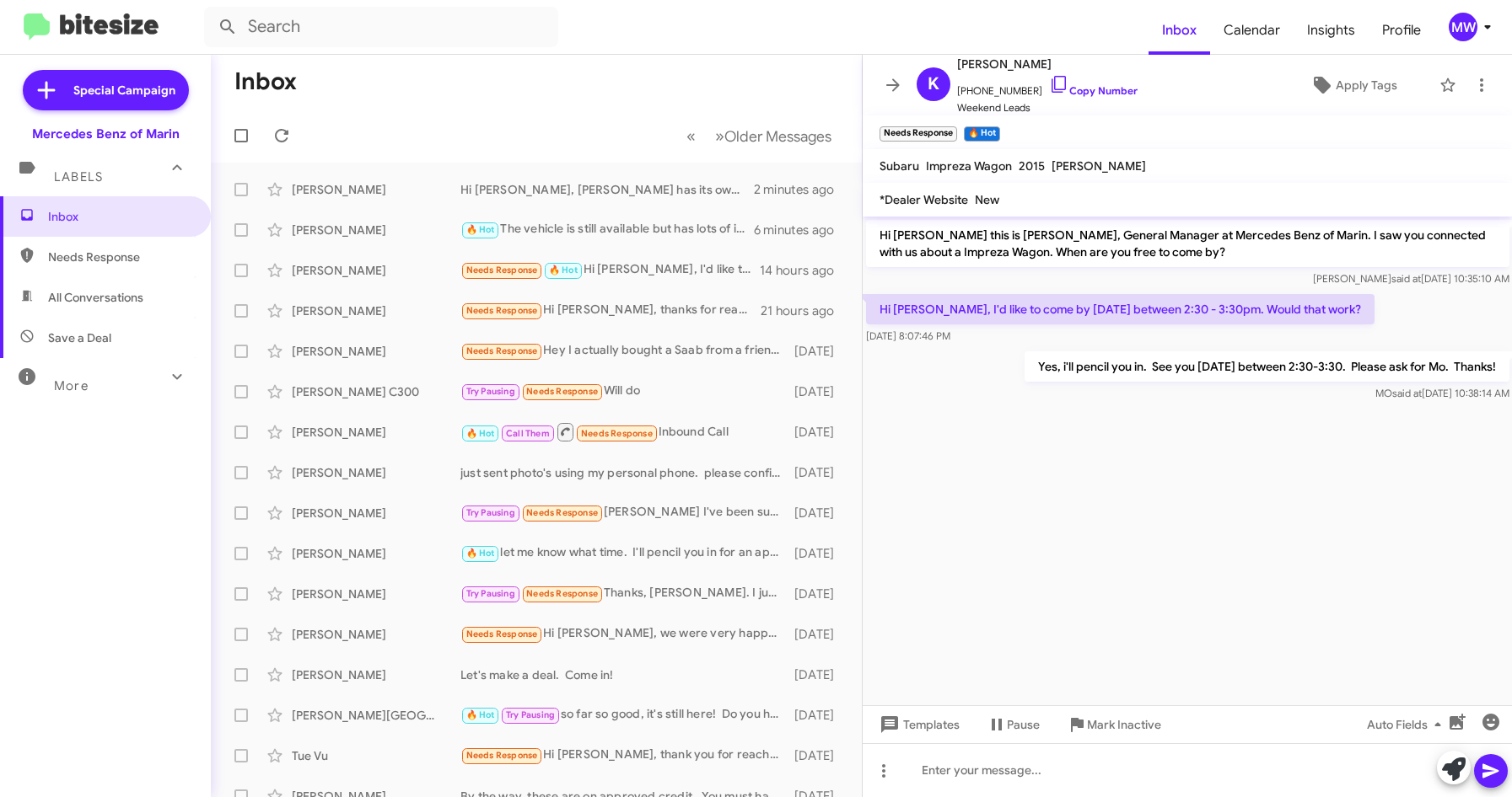
drag, startPoint x: 1521, startPoint y: 364, endPoint x: 1208, endPoint y: 507, distance: 344.1
click at [1237, 492] on cdk-virtual-scroll-viewport "Hi [PERSON_NAME] this is [PERSON_NAME], General Manager at Mercedes Benz of Mar…" at bounding box center [1187, 461] width 650 height 489
click at [69, 216] on span "Inbox" at bounding box center [120, 217] width 143 height 17
